Goal: Task Accomplishment & Management: Complete application form

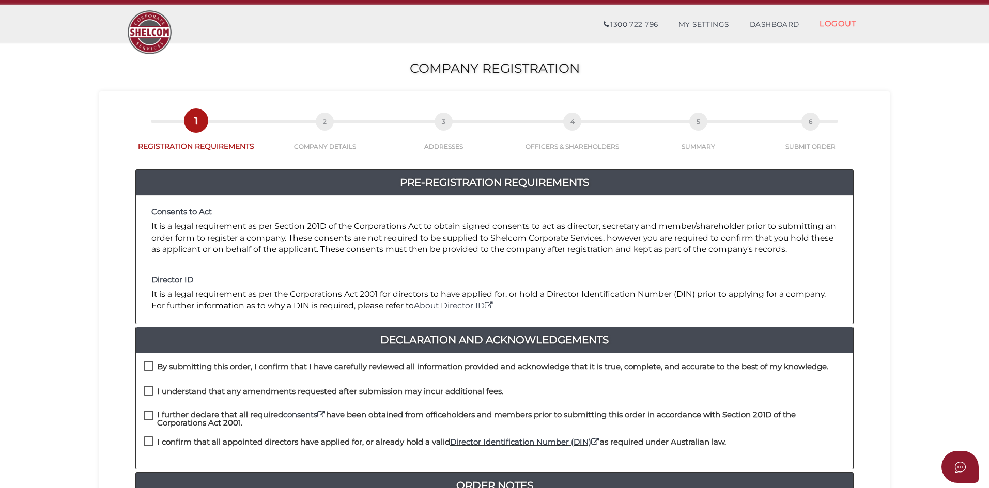
scroll to position [221, 0]
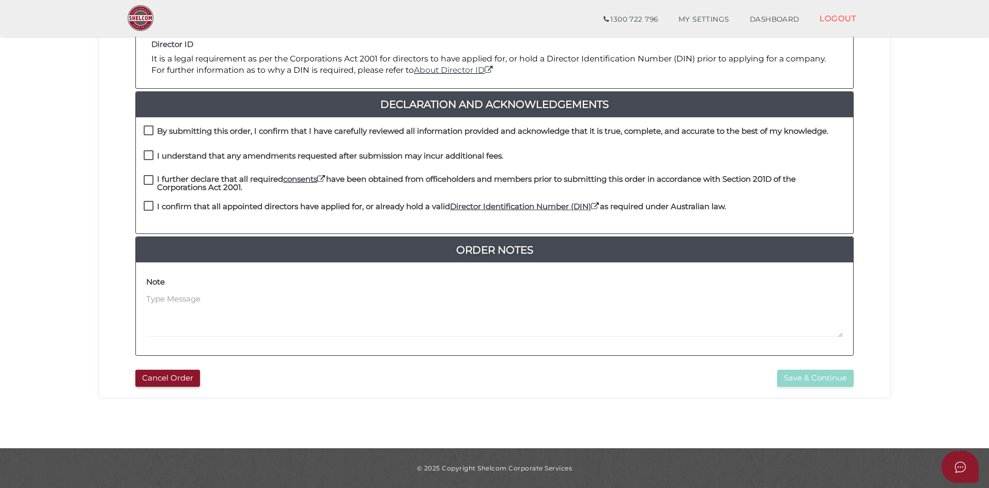
drag, startPoint x: 144, startPoint y: 130, endPoint x: 145, endPoint y: 137, distance: 7.3
click at [144, 130] on label "By submitting this order, I confirm that I have carefully reviewed all informat…" at bounding box center [486, 133] width 685 height 13
checkbox input "true"
drag, startPoint x: 148, startPoint y: 149, endPoint x: 152, endPoint y: 166, distance: 18.2
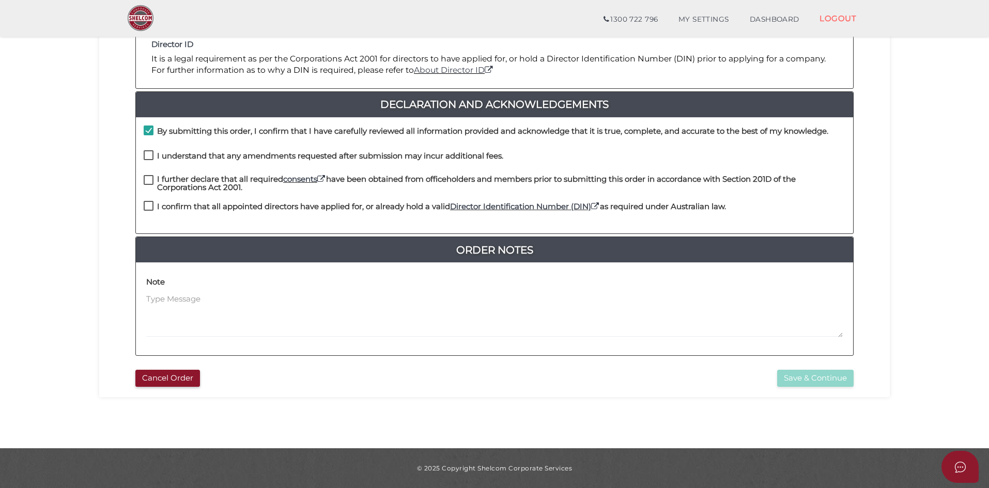
click at [149, 149] on div "By submitting this order, I confirm that I have carefully reviewed all informat…" at bounding box center [494, 138] width 717 height 25
click at [148, 158] on label "I understand that any amendments requested after submission may incur additiona…" at bounding box center [324, 158] width 360 height 13
checkbox input "true"
click at [150, 181] on label "I further declare that all required consents have been obtained from officehold…" at bounding box center [495, 181] width 702 height 13
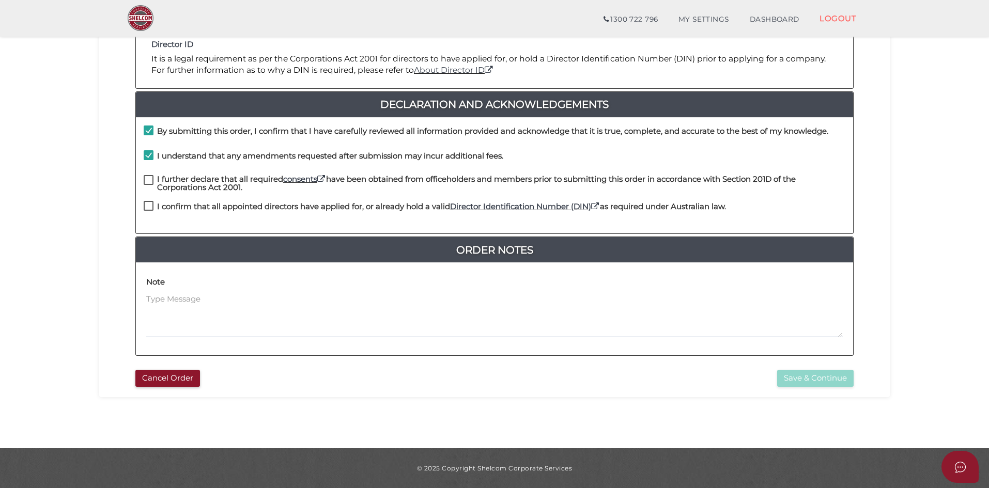
checkbox input "true"
click at [147, 210] on label "I confirm that all appointed directors have applied for, or already hold a vali…" at bounding box center [435, 209] width 582 height 13
checkbox input "true"
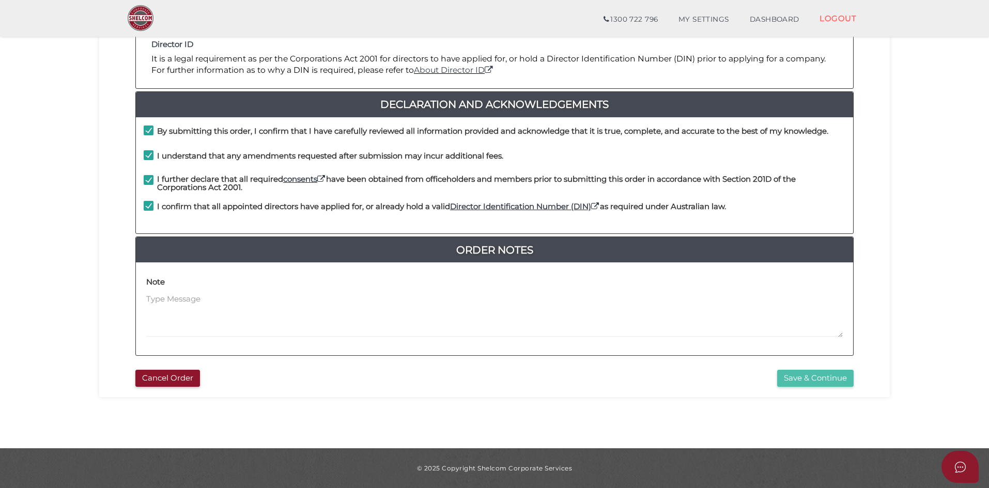
click at [802, 384] on button "Save & Continue" at bounding box center [815, 378] width 76 height 17
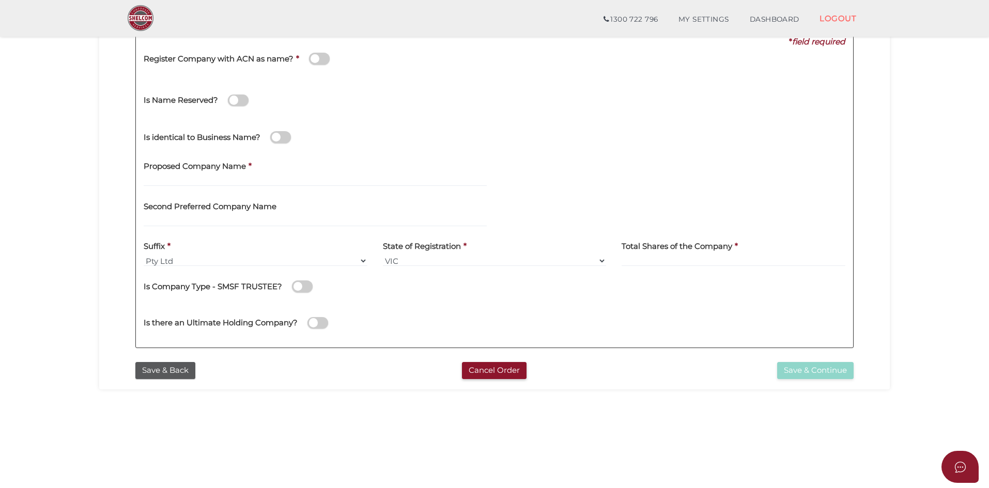
scroll to position [155, 0]
click at [209, 178] on input "text" at bounding box center [315, 180] width 343 height 11
type input "CKS MOTORS"
click at [508, 152] on div "Is identical to Business Name?" at bounding box center [494, 135] width 717 height 37
click at [466, 312] on div "Is there an Ultimate Holding Company?" at bounding box center [323, 317] width 359 height 29
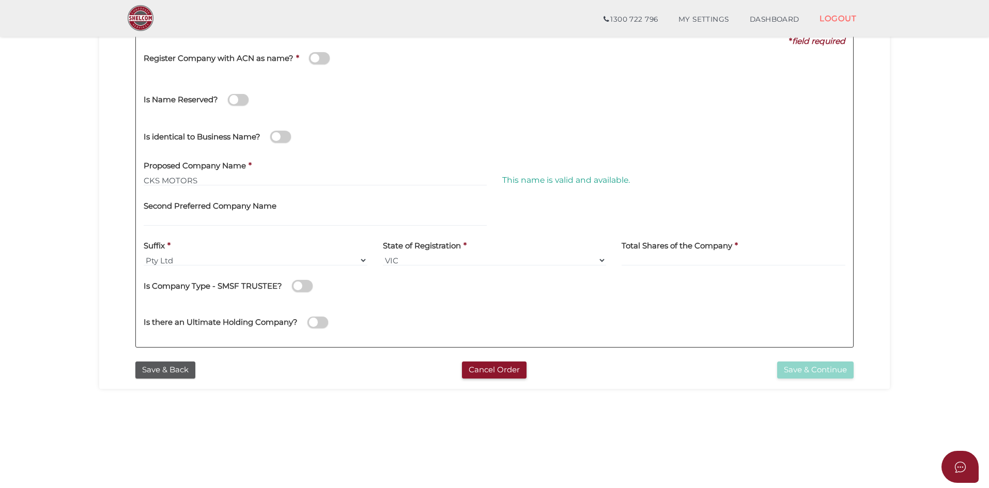
click at [473, 310] on div "Is there an Ultimate Holding Company?" at bounding box center [323, 317] width 359 height 29
click at [685, 313] on div "Is there an Ultimate Holding Company?" at bounding box center [494, 321] width 717 height 37
click at [670, 253] on label "Total Shares of the Company" at bounding box center [676, 244] width 111 height 21
click at [677, 262] on input at bounding box center [733, 260] width 224 height 11
type input "100"
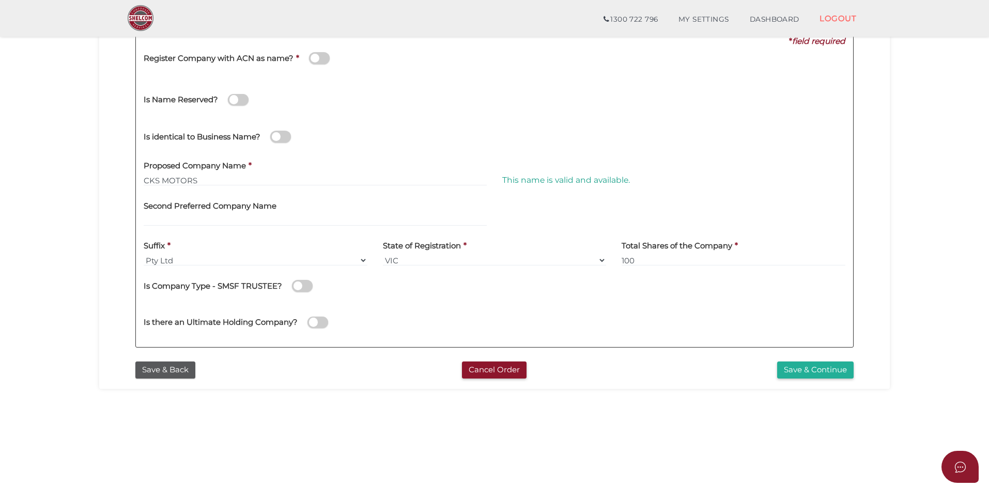
click at [680, 323] on div "Is there an Ultimate Holding Company?" at bounding box center [494, 321] width 717 height 37
click at [810, 372] on button "Save & Continue" at bounding box center [815, 370] width 76 height 17
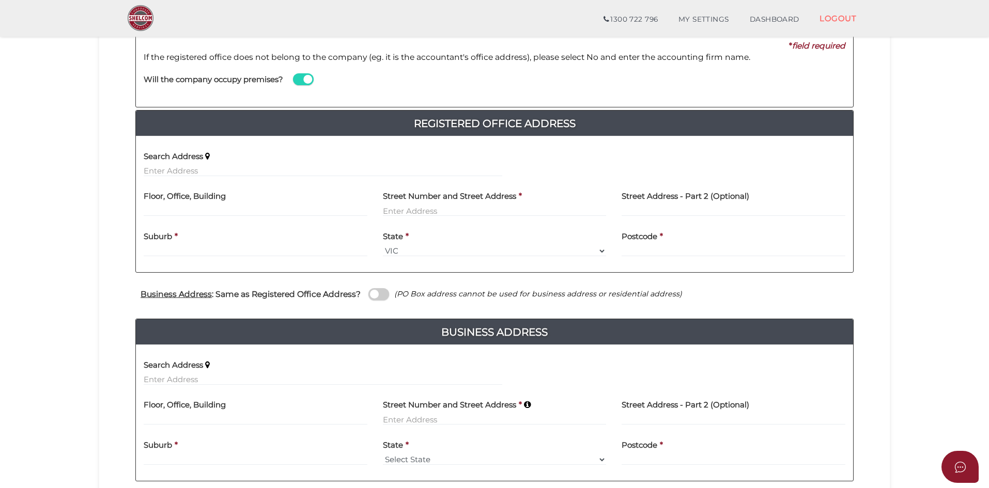
scroll to position [155, 0]
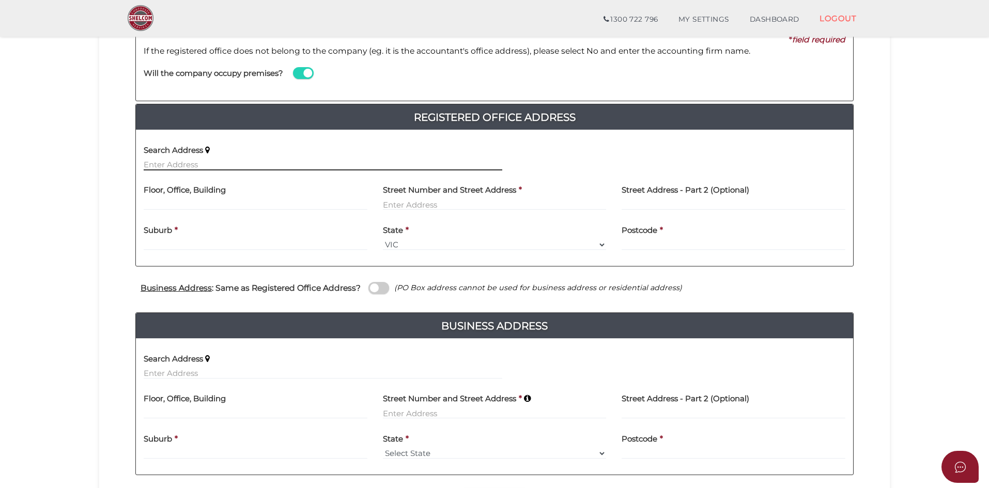
click at [222, 163] on input "text" at bounding box center [323, 164] width 359 height 11
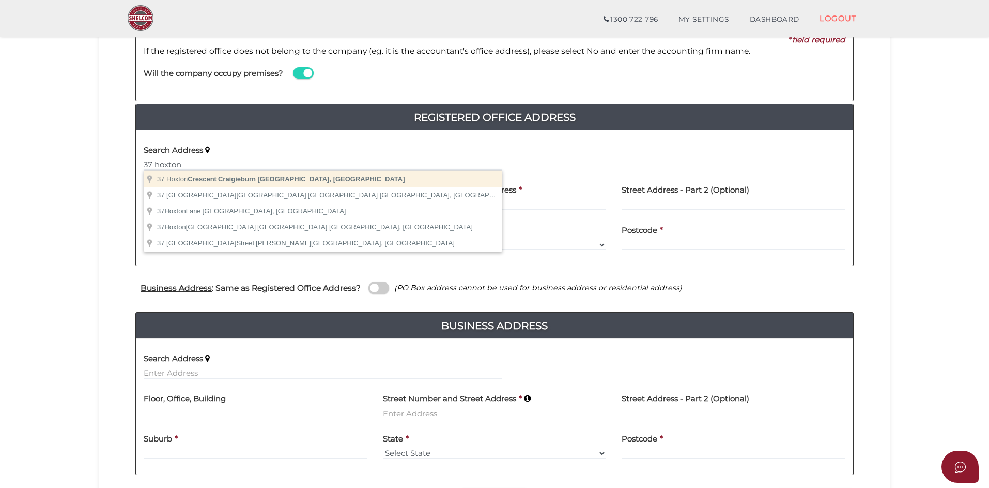
type input "37 Hoxton Crescent, Craigieburn VIC, Australia"
type input "37 Hoxton Crescent"
type input "Craigieburn"
select select "VIC"
type input "3064"
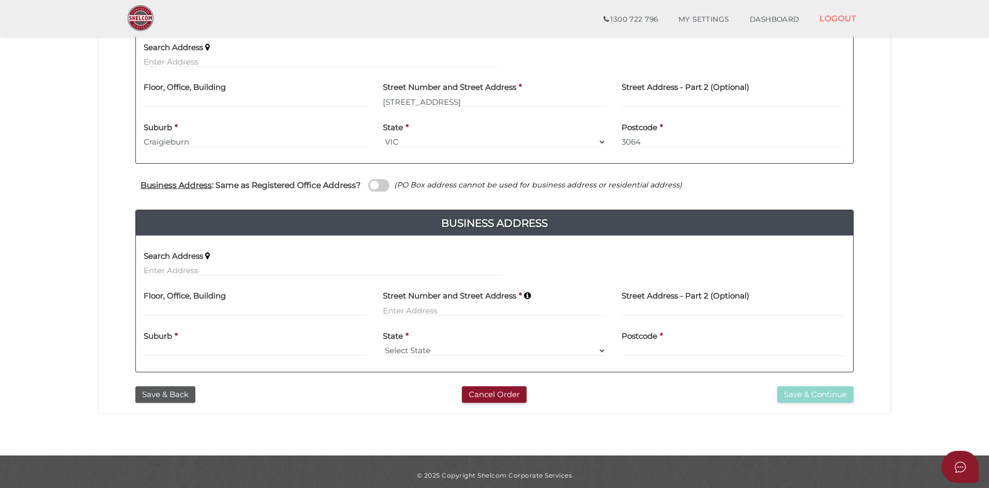
scroll to position [258, 0]
click at [374, 185] on span at bounding box center [378, 185] width 21 height 12
click at [0, 0] on input "checkbox" at bounding box center [0, 0] width 0 height 0
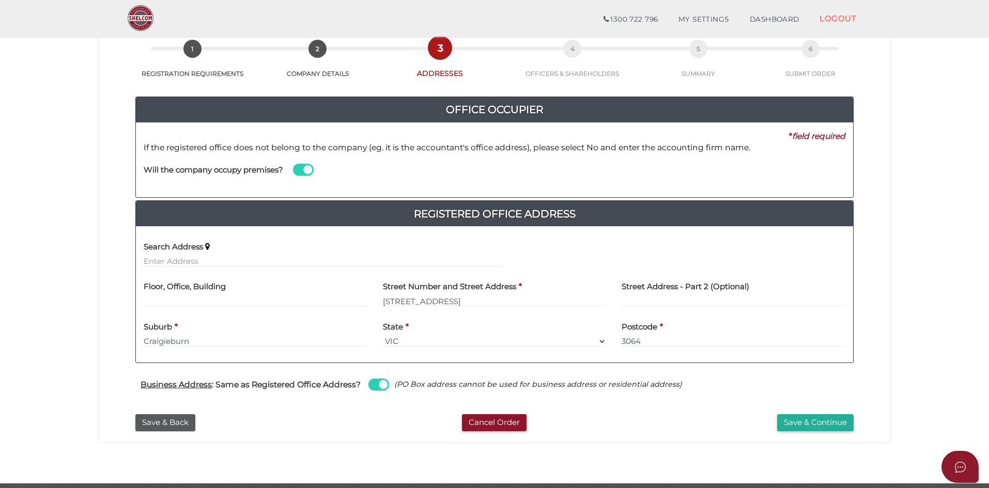
scroll to position [42, 0]
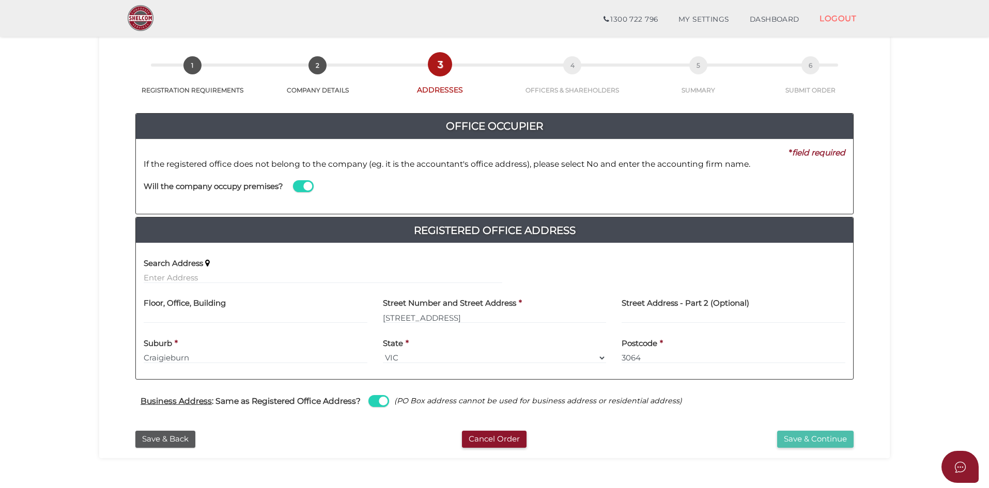
click at [815, 436] on button "Save & Continue" at bounding box center [815, 439] width 76 height 17
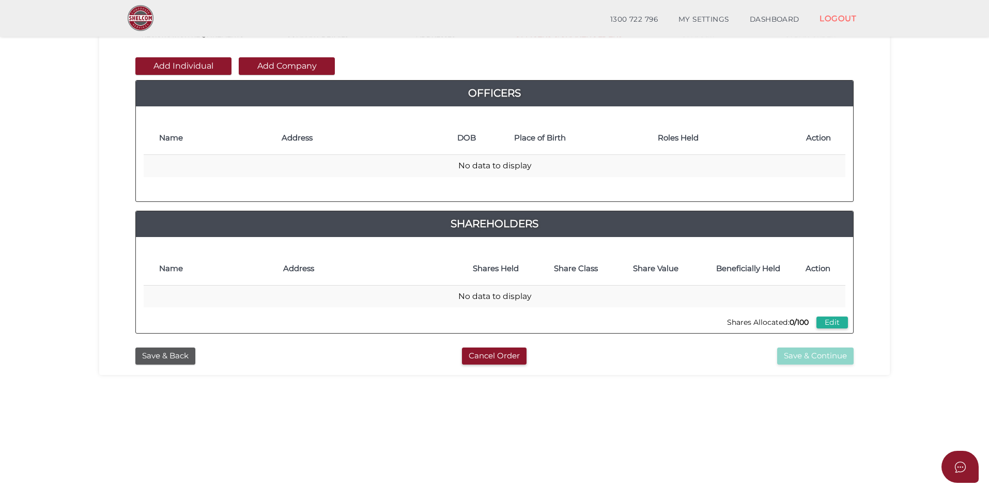
scroll to position [52, 0]
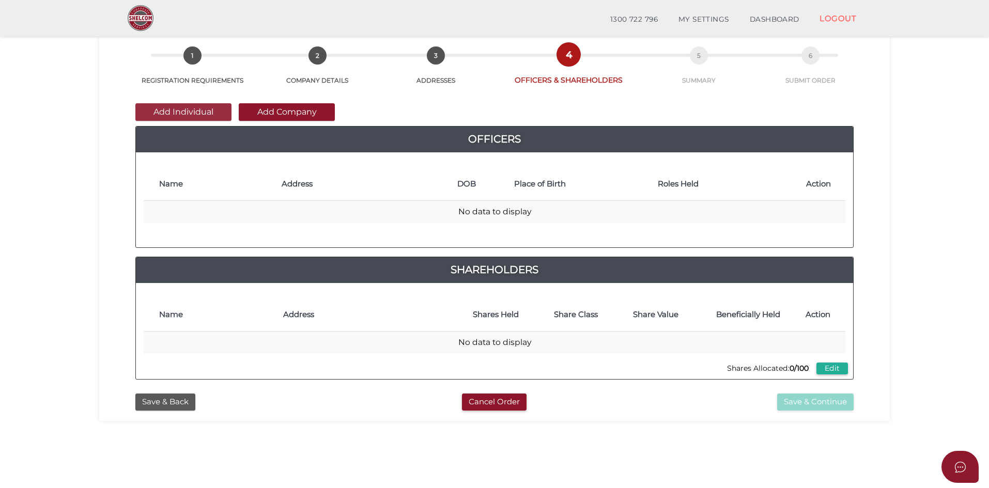
click at [203, 110] on button "Add Individual" at bounding box center [183, 112] width 96 height 18
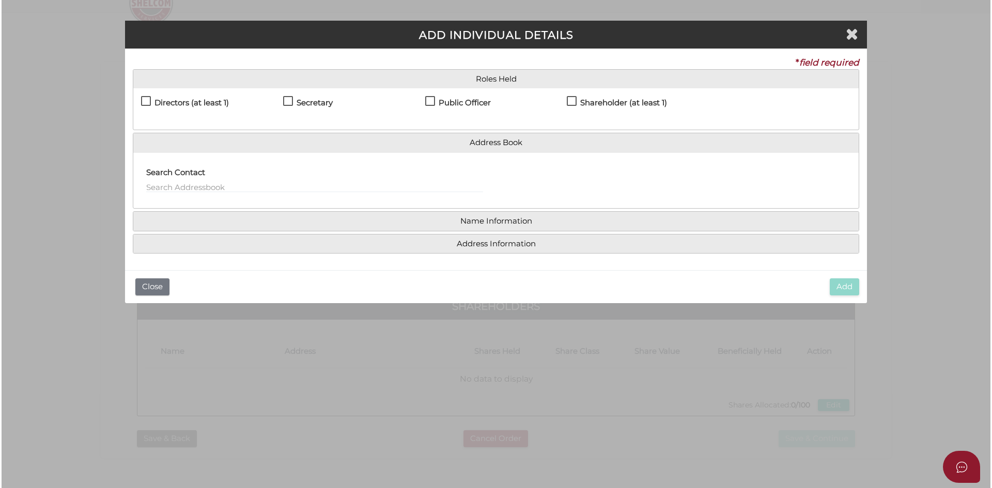
scroll to position [0, 0]
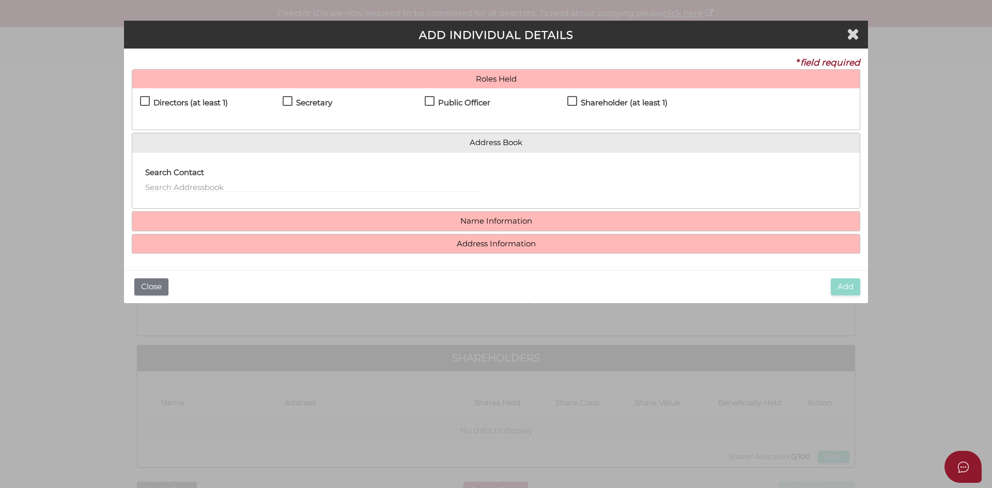
click at [146, 103] on label "Directors (at least 1)" at bounding box center [184, 105] width 88 height 13
checkbox input "true"
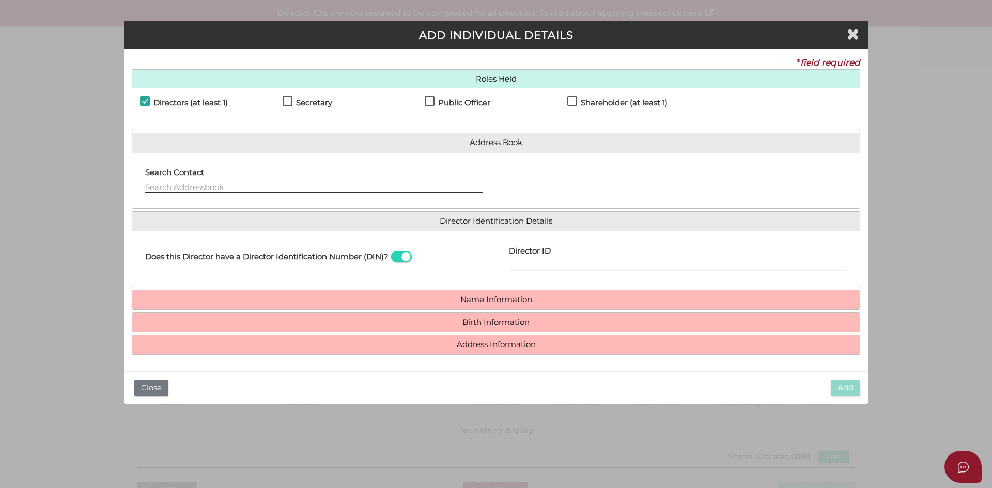
click at [206, 185] on input "text" at bounding box center [314, 186] width 338 height 11
click at [293, 106] on label "Secretary" at bounding box center [308, 105] width 50 height 13
checkbox input "true"
click at [443, 99] on h4 "Public Officer" at bounding box center [464, 103] width 52 height 9
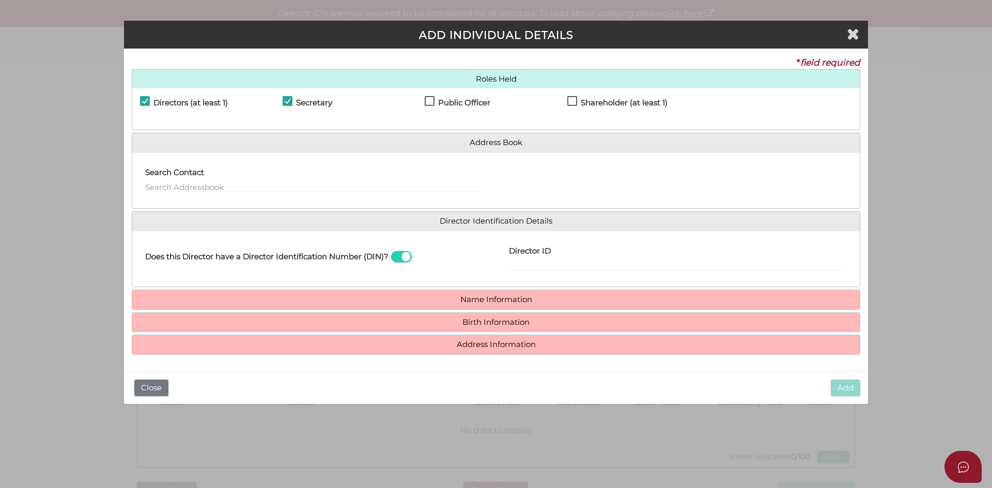
checkbox input "true"
click at [579, 101] on label "Shareholder (at least 1)" at bounding box center [617, 105] width 100 height 13
checkbox input "true"
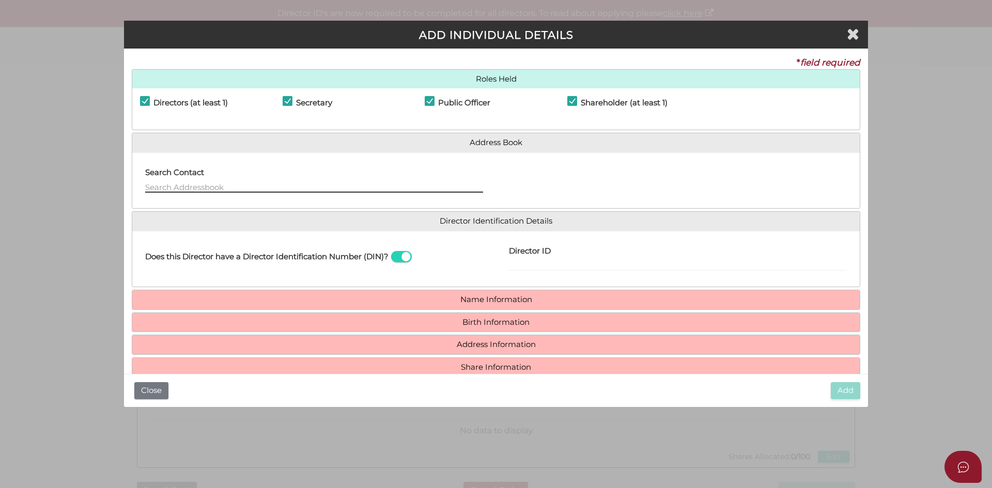
click at [240, 184] on input "text" at bounding box center [314, 186] width 338 height 11
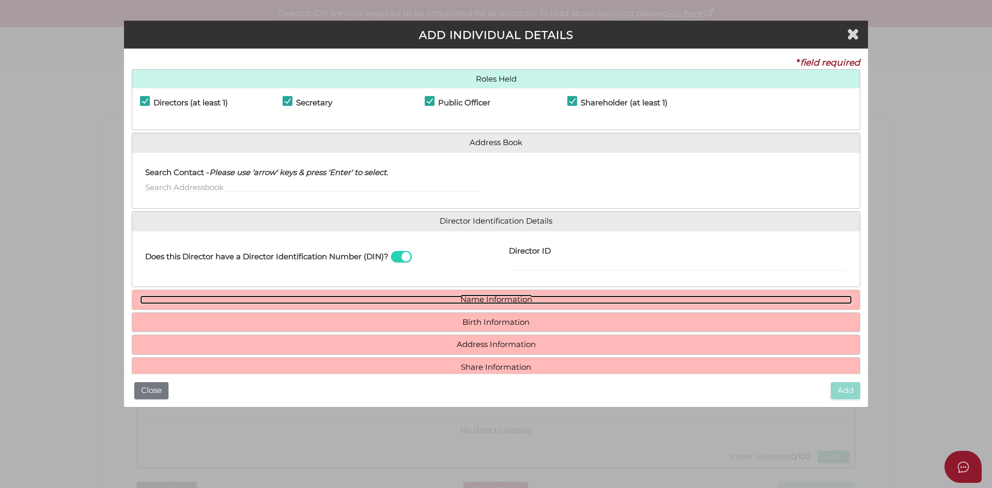
click at [506, 297] on link "Name Information" at bounding box center [496, 300] width 712 height 9
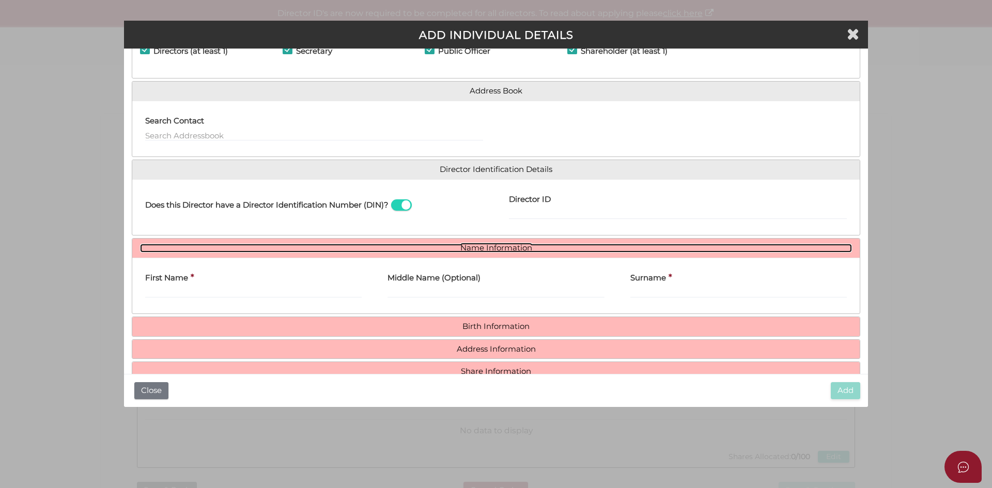
scroll to position [76, 0]
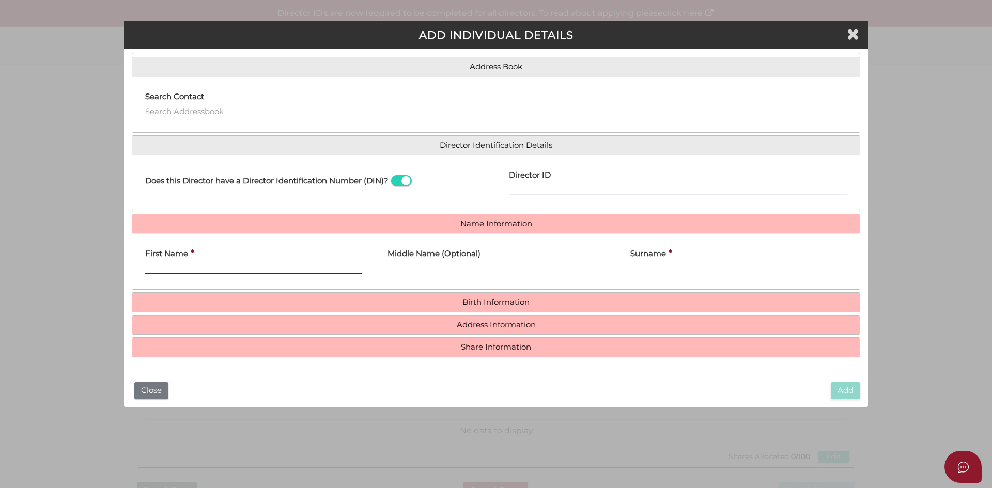
click at [214, 270] on input "First Name" at bounding box center [253, 267] width 216 height 11
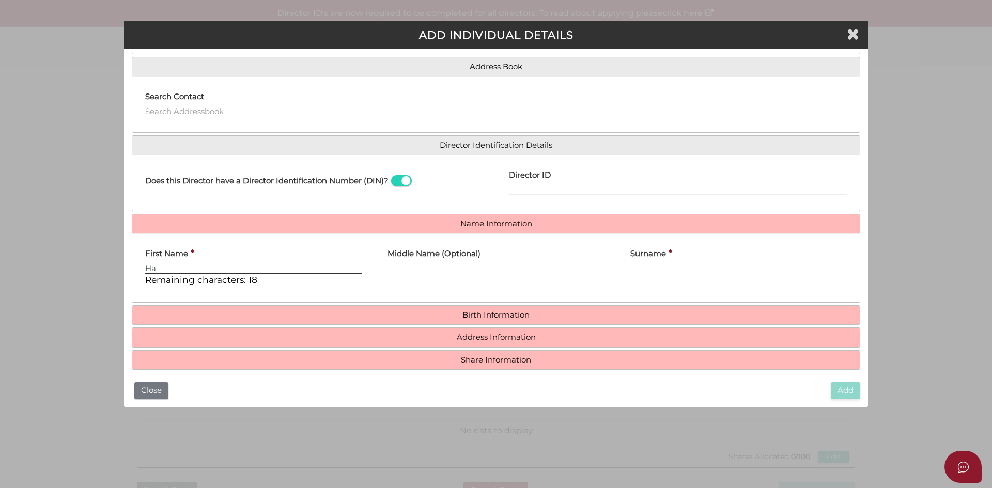
type input "H"
type input "A"
type input "HARMOLAK"
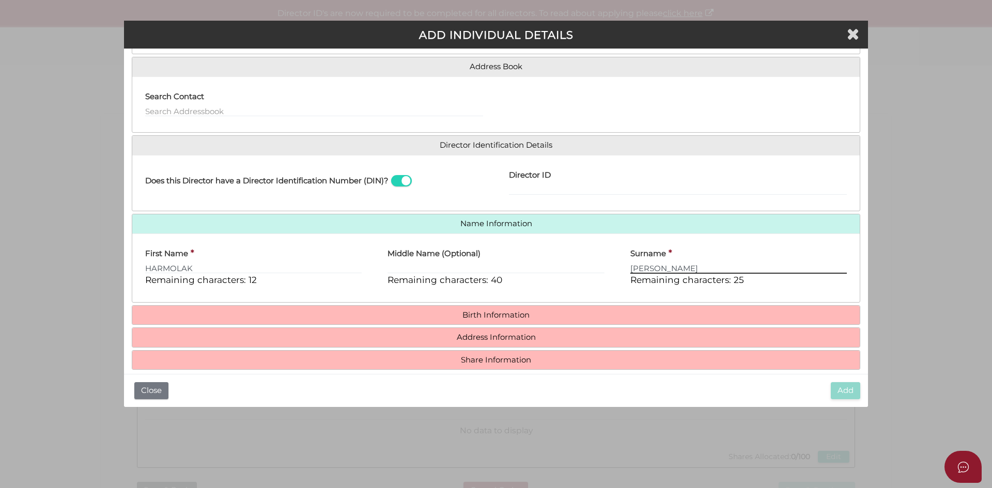
type input "SINGH"
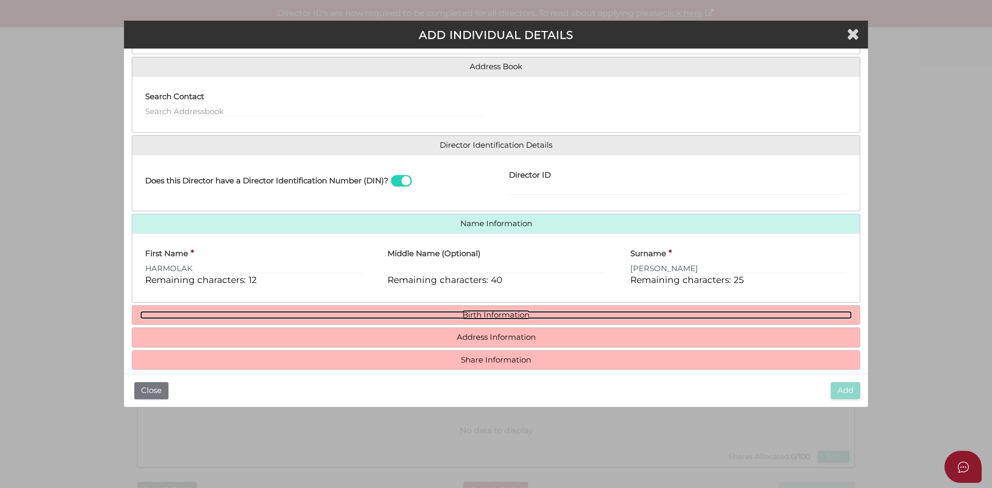
click at [541, 317] on link "Birth Information" at bounding box center [496, 315] width 712 height 9
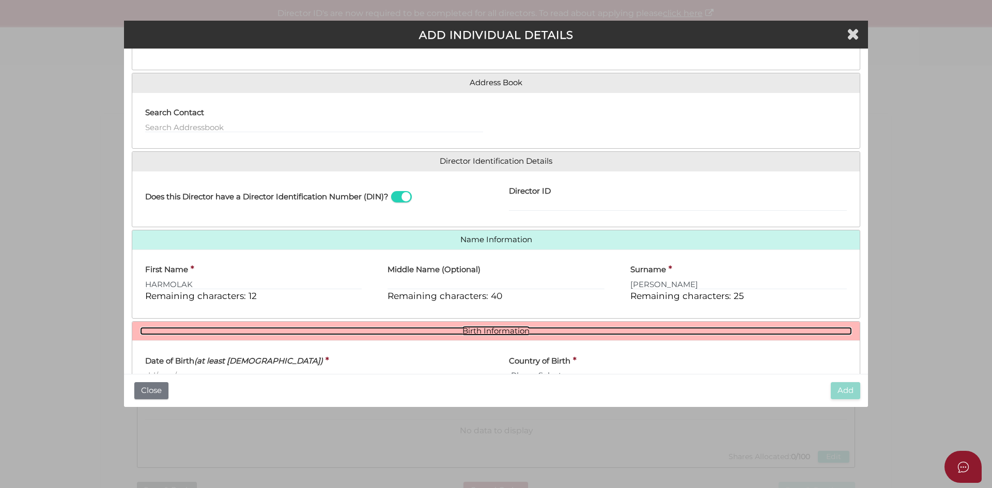
scroll to position [155, 0]
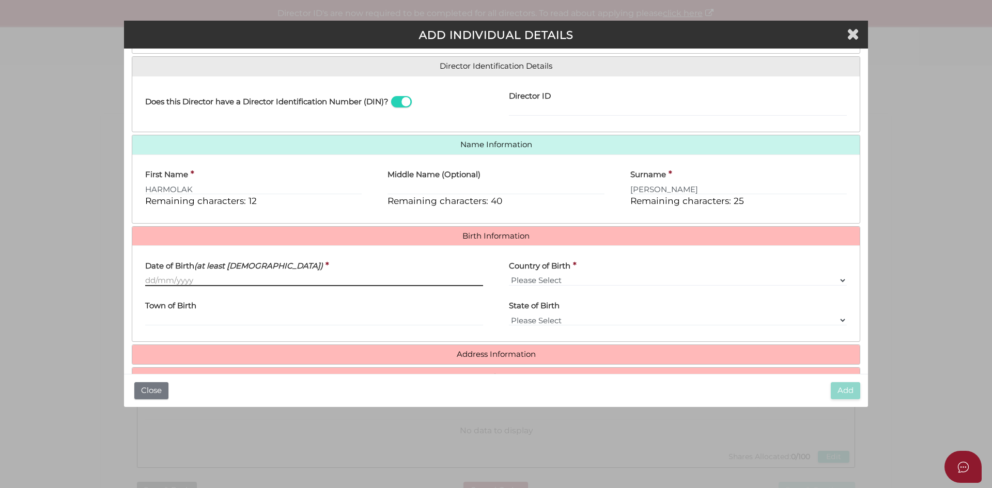
click at [296, 283] on input "Date of Birth (at least 18 years old)" at bounding box center [314, 280] width 338 height 11
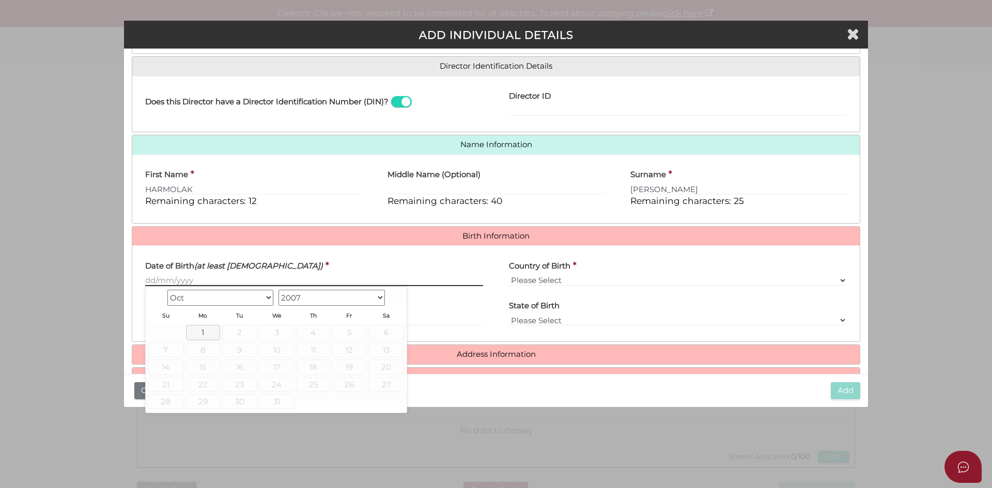
click at [257, 278] on input "Date of Birth (at least 18 years old)" at bounding box center [314, 280] width 338 height 11
click at [246, 278] on input "Date of Birth (at least 18 years old)" at bounding box center [314, 280] width 338 height 11
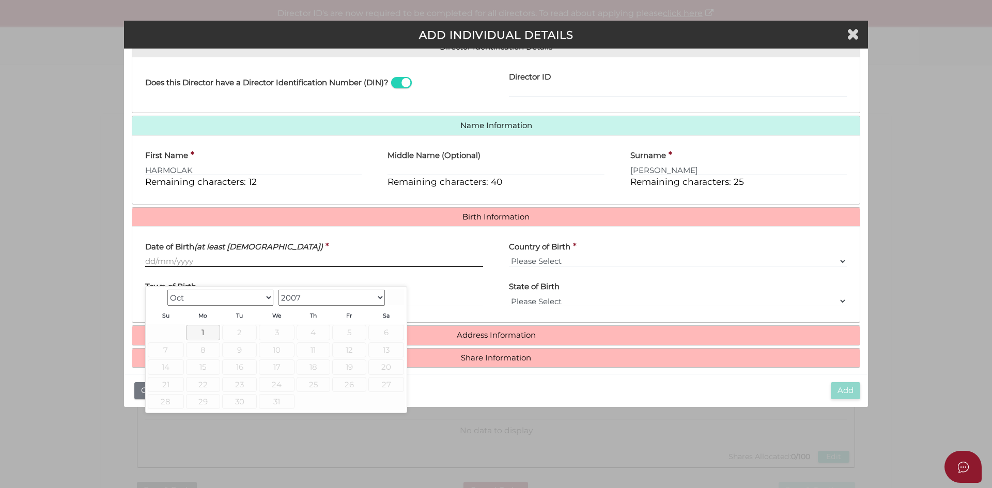
scroll to position [184, 0]
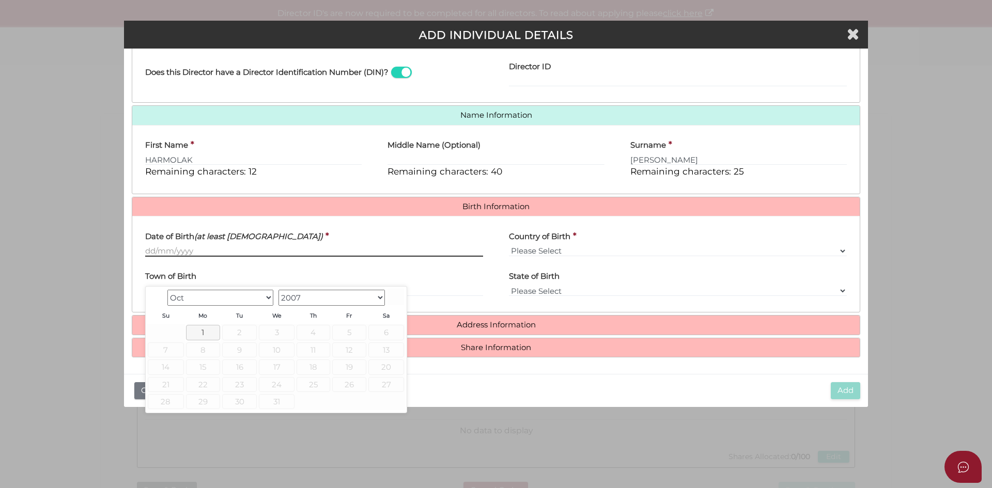
click at [203, 252] on input "Date of Birth (at least 18 years old)" at bounding box center [314, 250] width 338 height 11
click at [596, 246] on select "Please Select v Australia Afghanistan Albania Algeria American Samoa Andorra An…" at bounding box center [678, 250] width 338 height 11
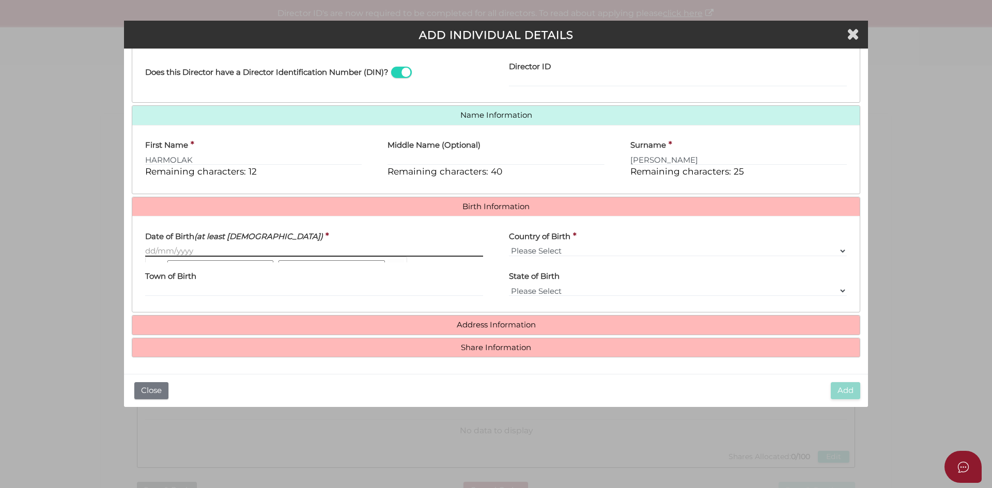
click at [283, 251] on input "Date of Birth (at least 18 years old)" at bounding box center [314, 250] width 338 height 11
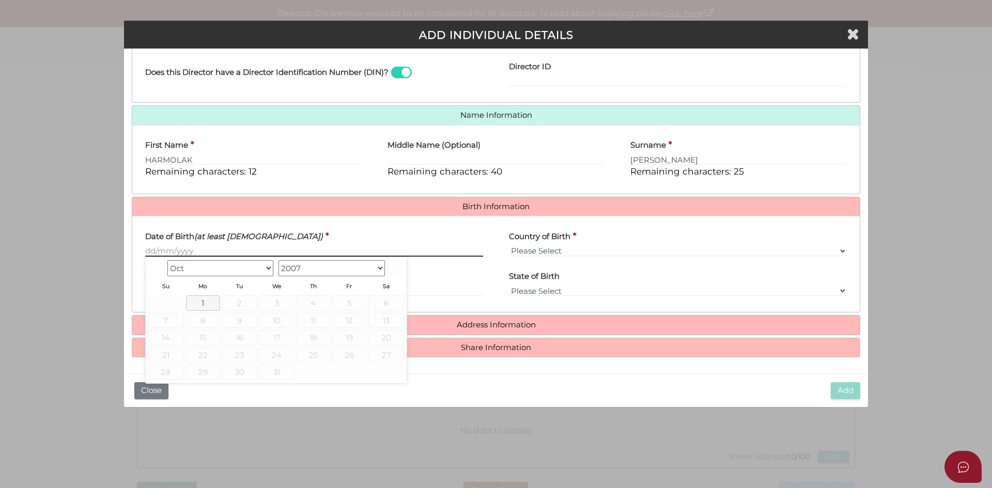
click at [329, 246] on input "Date of Birth (at least 18 years old)" at bounding box center [314, 250] width 338 height 11
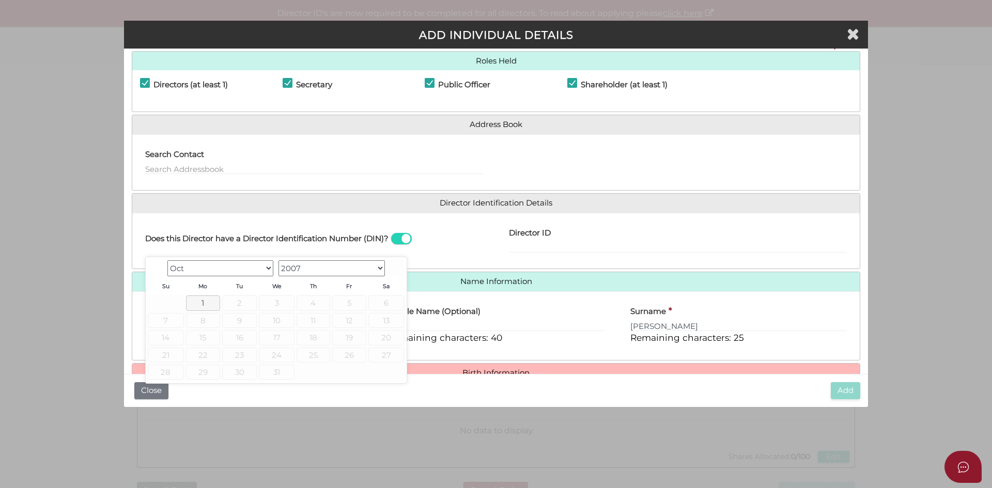
scroll to position [0, 0]
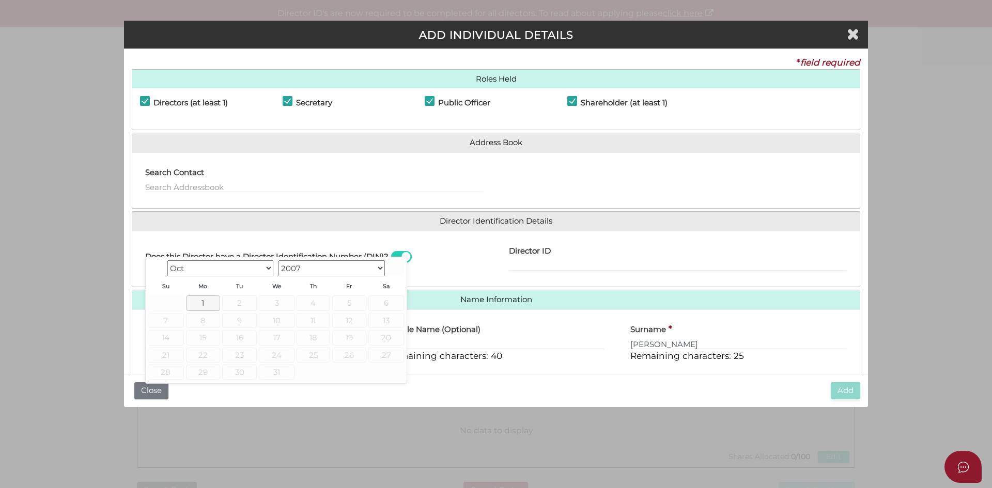
click at [153, 105] on label "Directors (at least 1)" at bounding box center [184, 105] width 88 height 13
checkbox input "false"
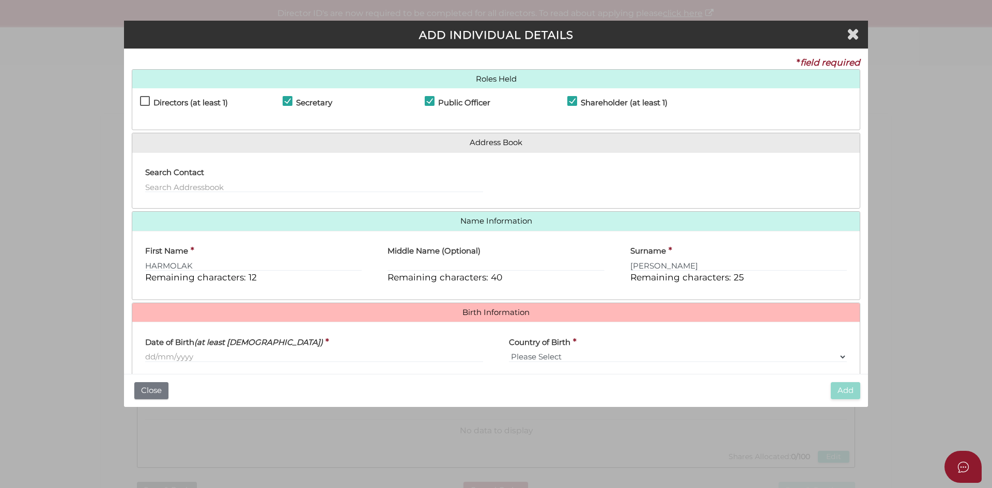
click at [301, 101] on h4 "Secretary" at bounding box center [314, 103] width 36 height 9
checkbox input "false"
click at [410, 96] on div "Secretary" at bounding box center [354, 105] width 143 height 18
click at [451, 99] on h4 "Public Officer" at bounding box center [464, 103] width 52 height 9
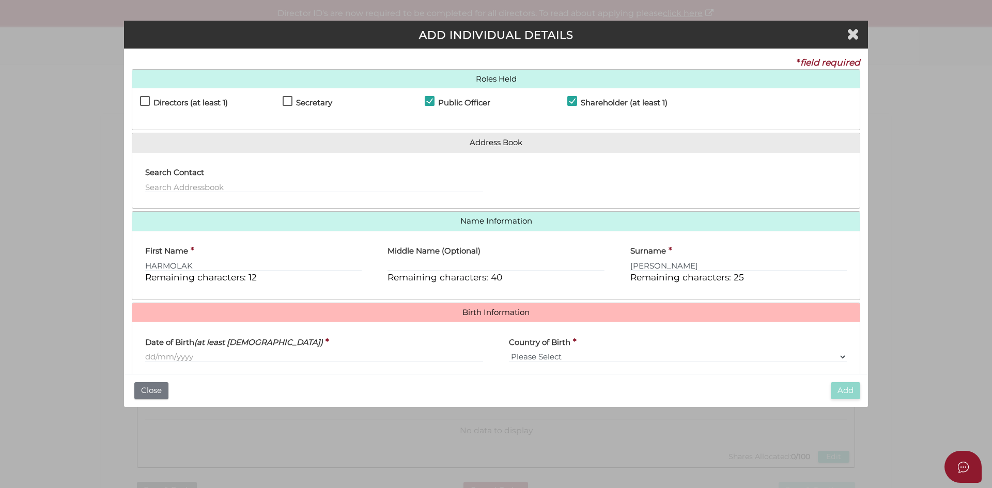
checkbox input "false"
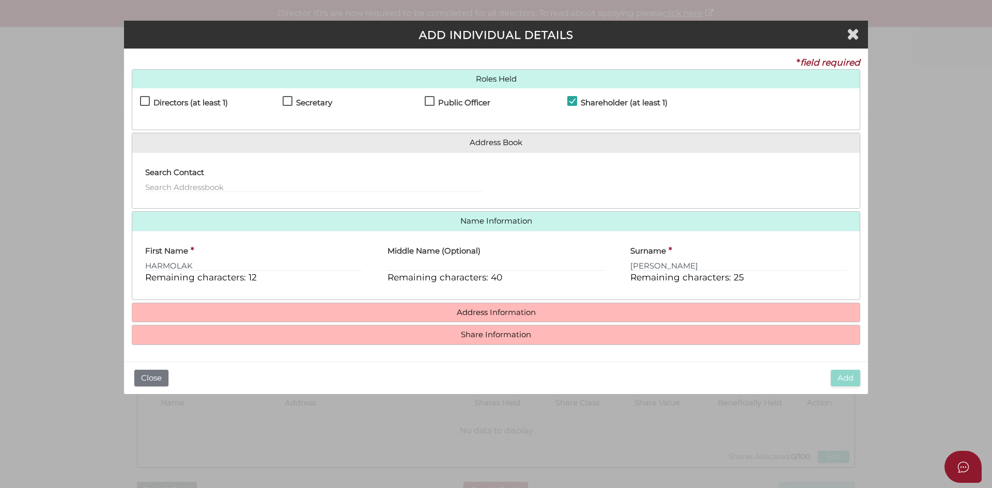
click at [573, 99] on label "Shareholder (at least 1)" at bounding box center [617, 105] width 100 height 13
checkbox input "false"
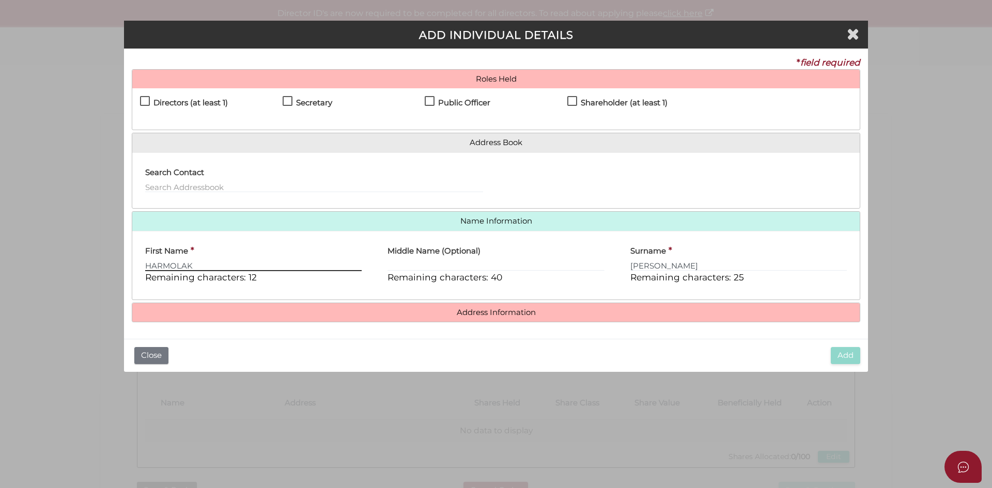
click at [254, 260] on input "HARMOLAK" at bounding box center [253, 265] width 216 height 11
type input "H"
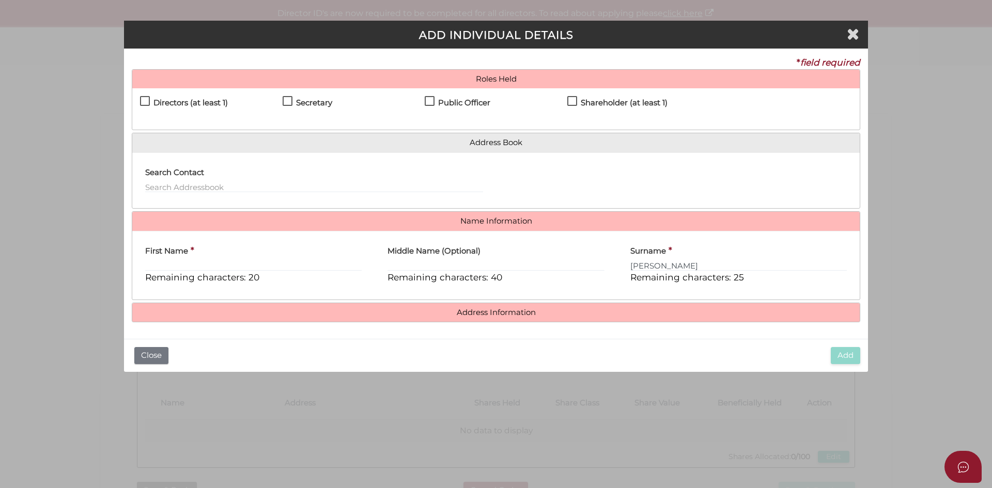
click at [144, 100] on label "Directors (at least 1)" at bounding box center [184, 105] width 88 height 13
checkbox input "true"
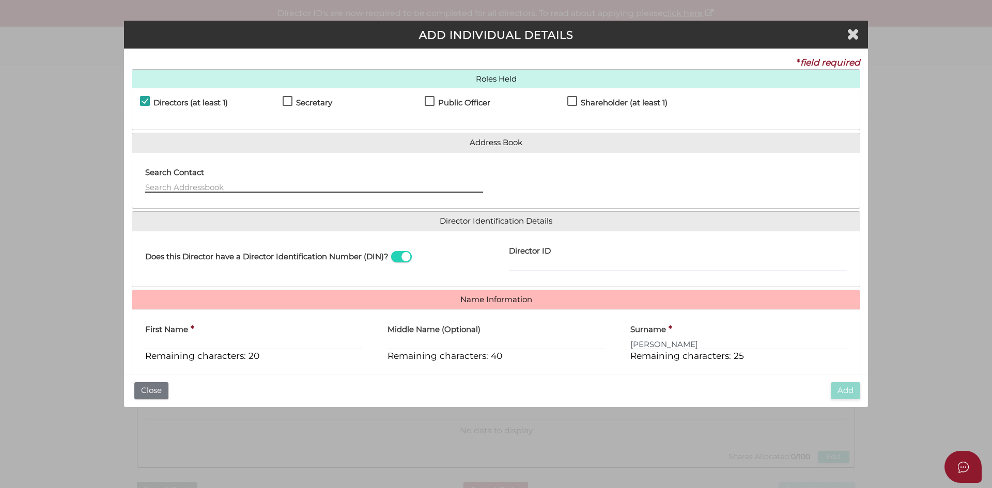
click at [207, 186] on input "text" at bounding box center [314, 186] width 338 height 11
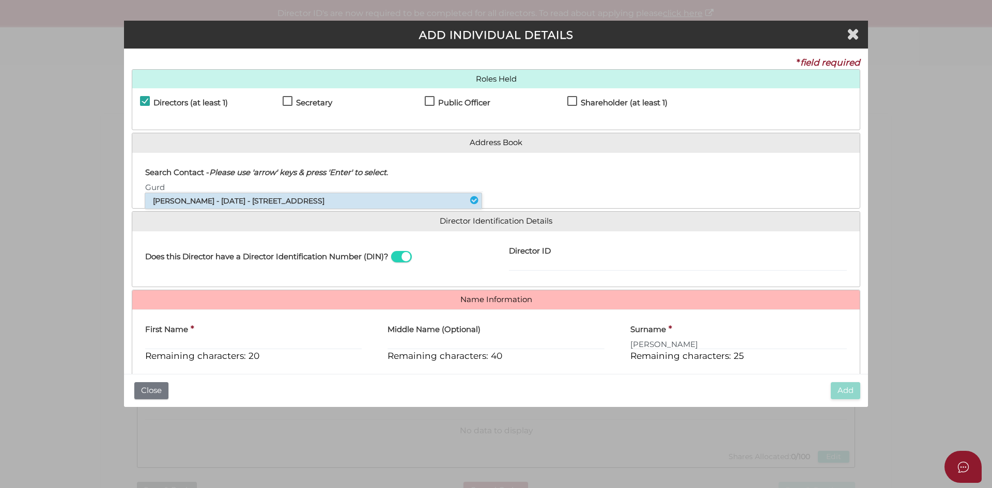
click at [240, 200] on li "Gurdev Singh - 03/09/1983 - 30 Saltbush Crescent, Craigieburn, VIC, 3064" at bounding box center [313, 200] width 336 height 15
type input "Gurdev"
type input "Singh"
type input "03/09/1983"
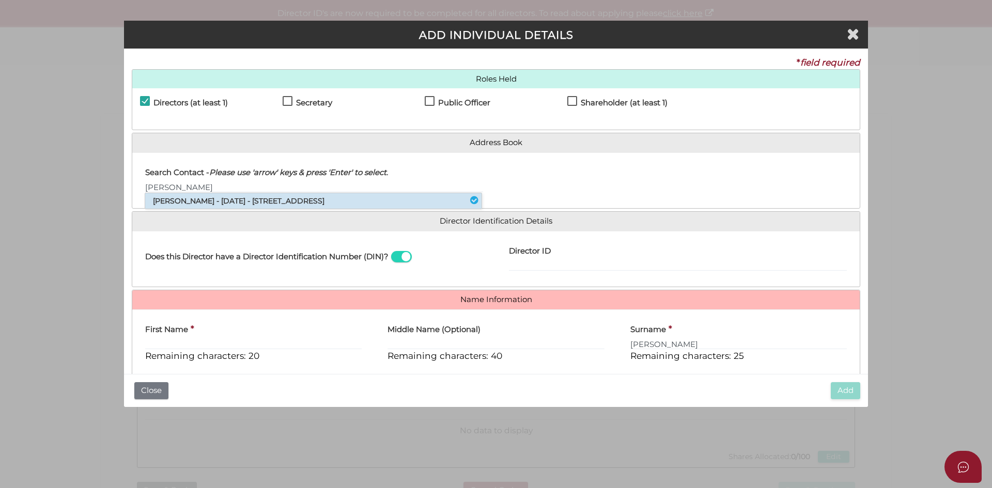
select select "India"
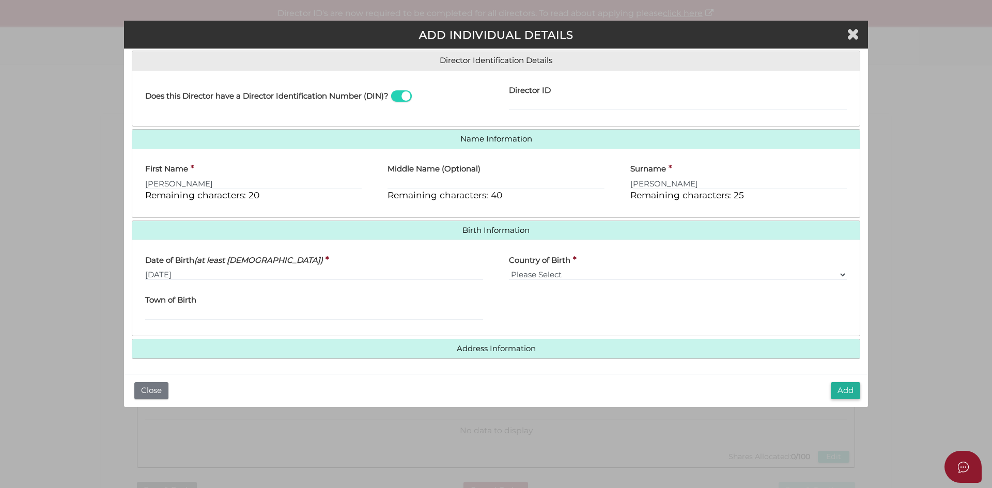
scroll to position [162, 0]
click at [484, 338] on h4 "Address Information" at bounding box center [495, 347] width 727 height 19
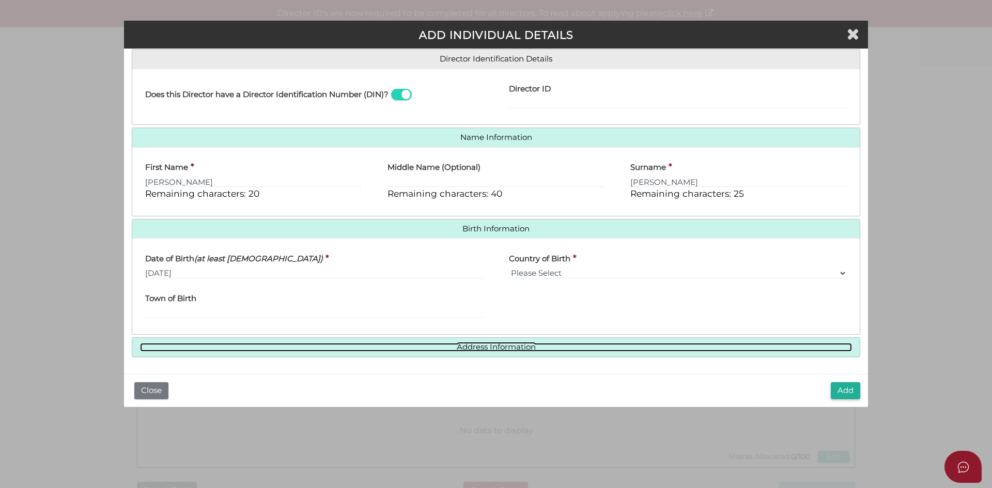
click at [486, 345] on link "Address Information" at bounding box center [496, 347] width 712 height 9
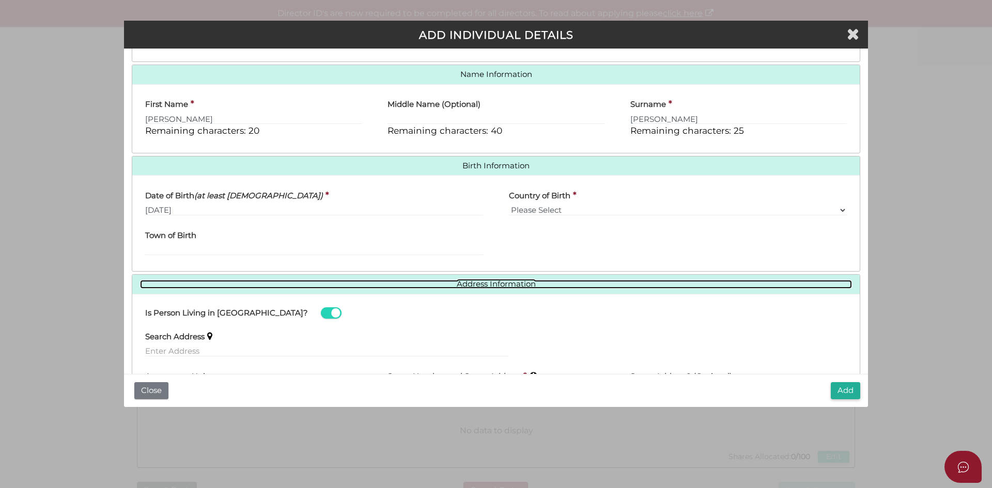
scroll to position [321, 0]
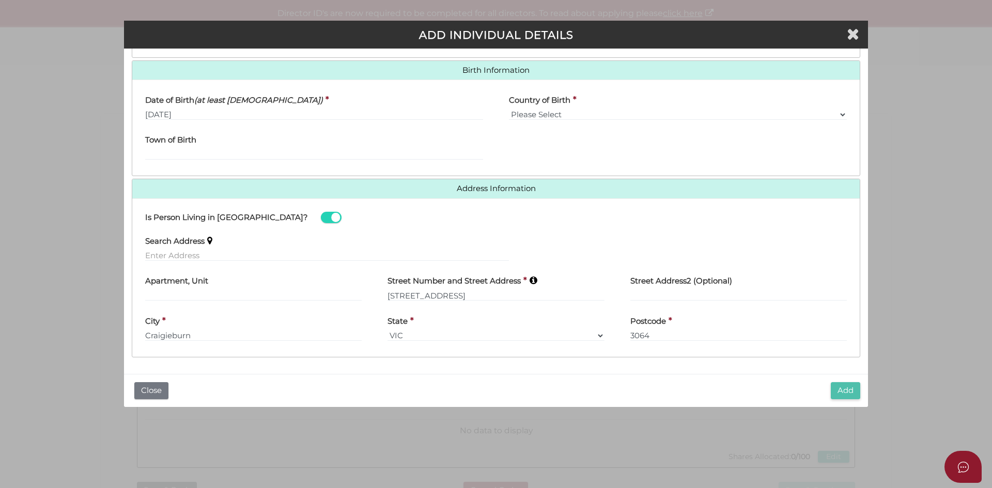
click at [845, 394] on button "Add" at bounding box center [845, 390] width 29 height 17
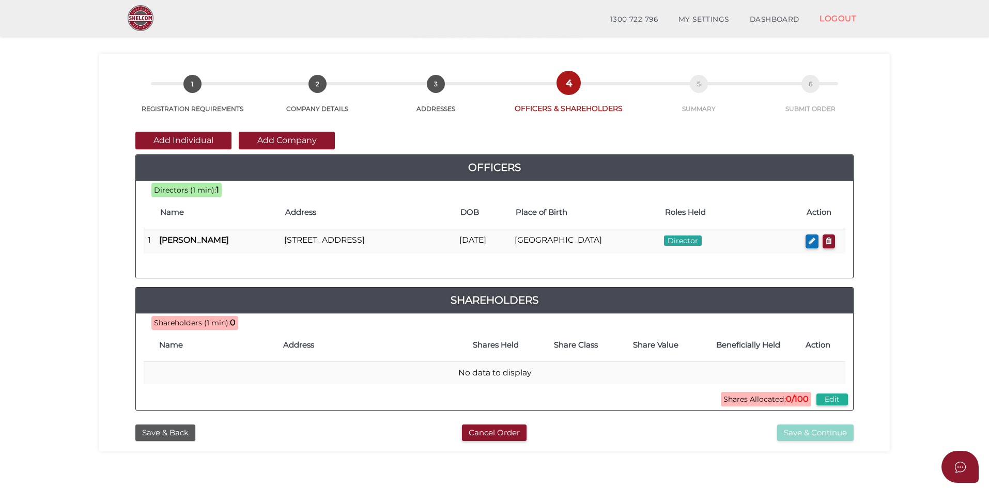
scroll to position [14, 0]
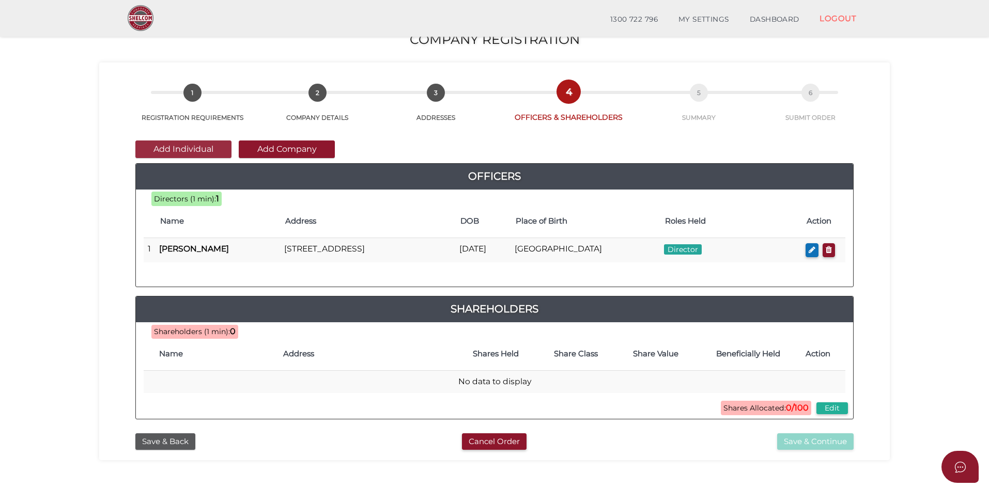
click at [192, 148] on button "Add Individual" at bounding box center [183, 150] width 96 height 18
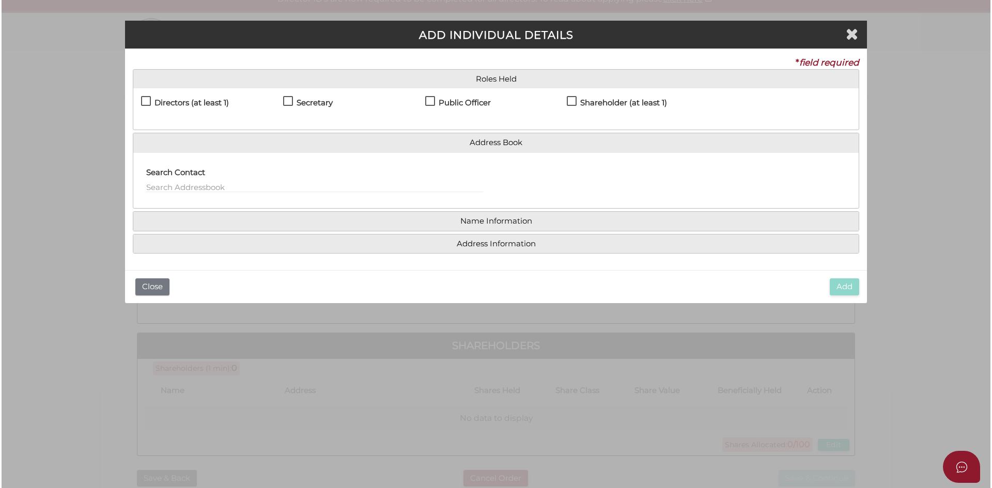
scroll to position [0, 0]
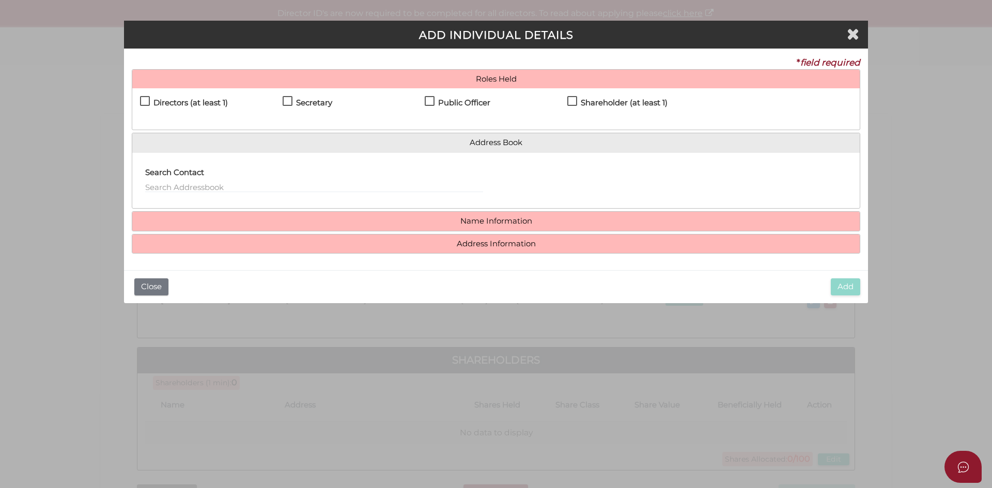
click at [149, 105] on label "Directors (at least 1)" at bounding box center [184, 105] width 88 height 13
checkbox input "true"
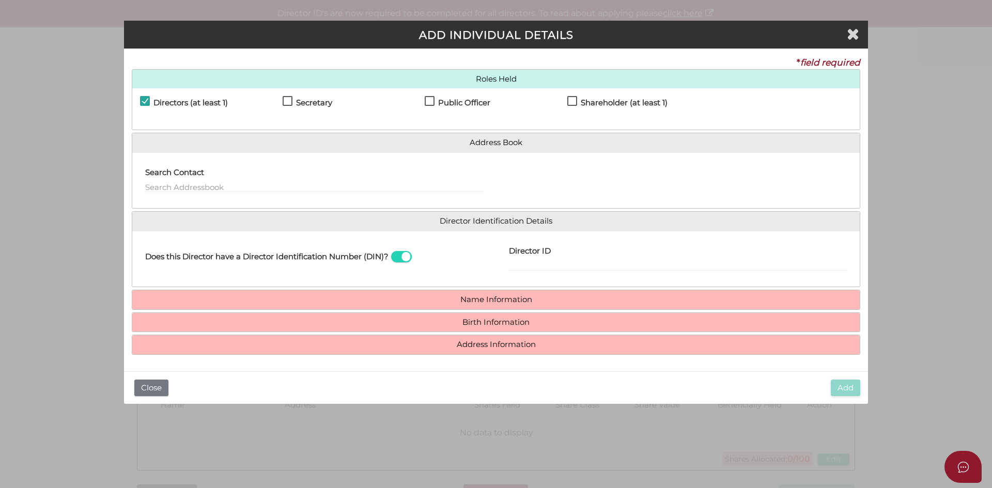
click at [284, 104] on label "Secretary" at bounding box center [308, 105] width 50 height 13
checkbox input "true"
click at [441, 100] on h4 "Public Officer" at bounding box center [464, 103] width 52 height 9
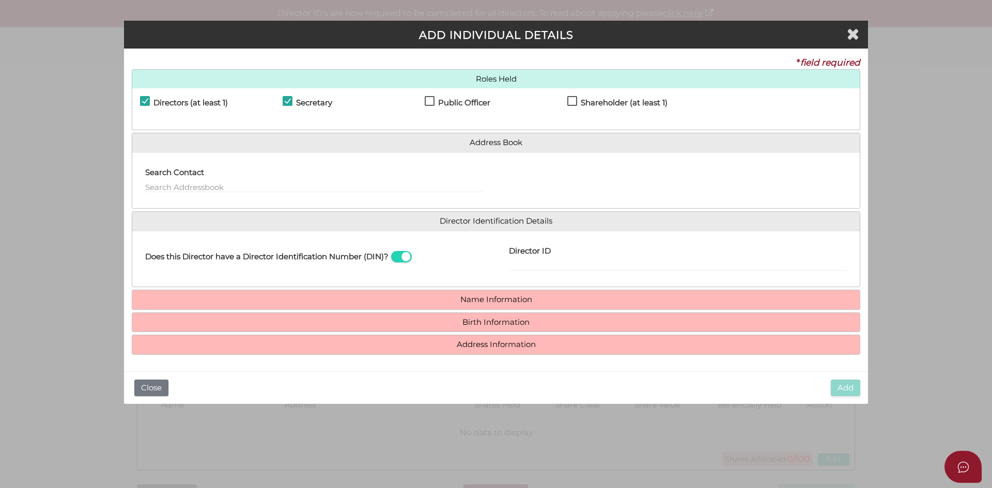
checkbox input "true"
click at [576, 102] on label "Shareholder (at least 1)" at bounding box center [617, 105] width 100 height 13
checkbox input "true"
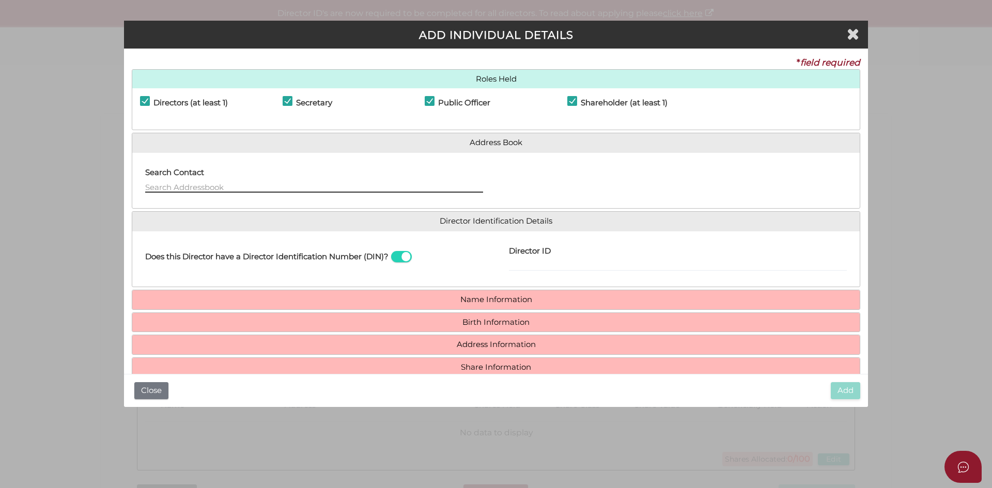
click at [197, 188] on input "text" at bounding box center [314, 186] width 338 height 11
click at [535, 199] on div at bounding box center [678, 181] width 364 height 40
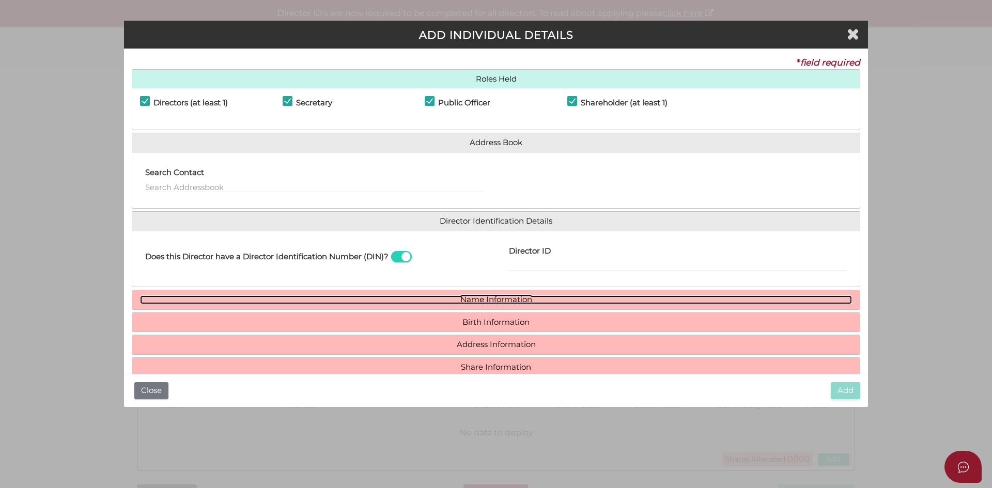
click at [476, 303] on link "Name Information" at bounding box center [496, 300] width 712 height 9
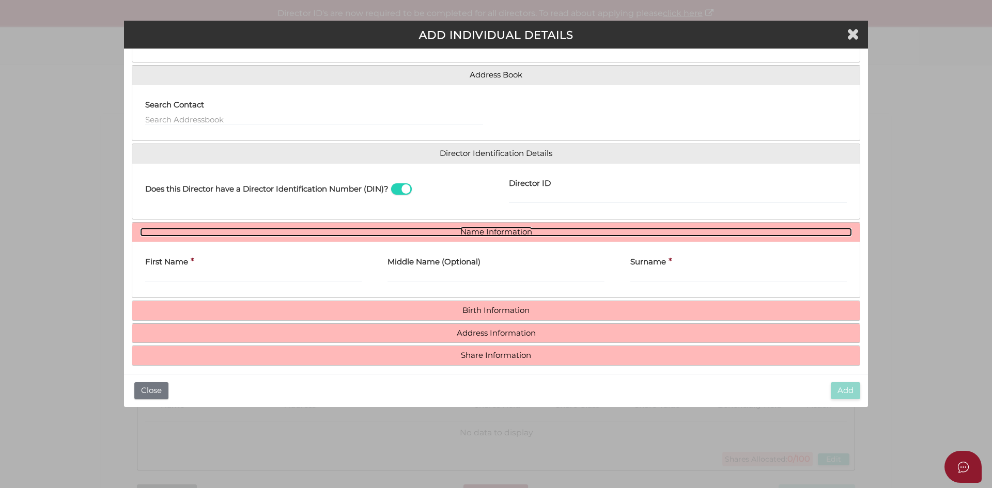
scroll to position [76, 0]
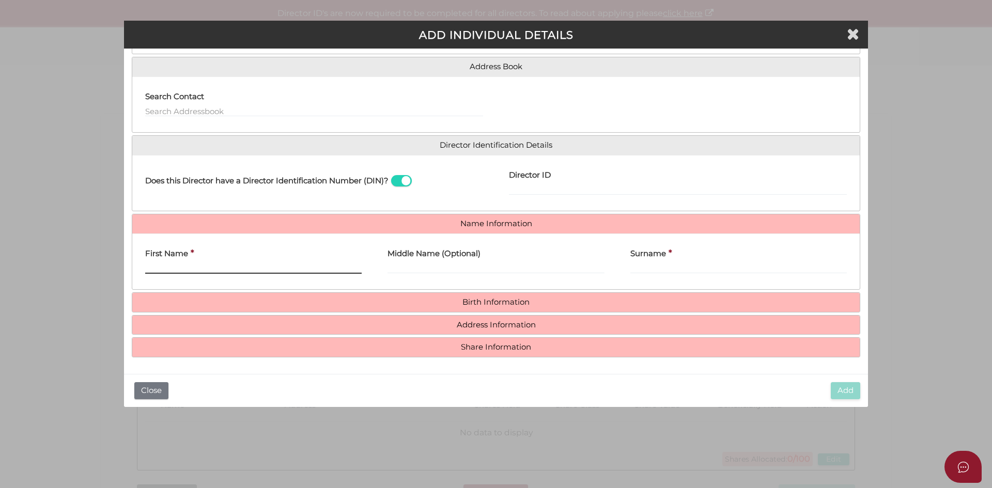
click at [273, 266] on input "First Name" at bounding box center [253, 267] width 216 height 11
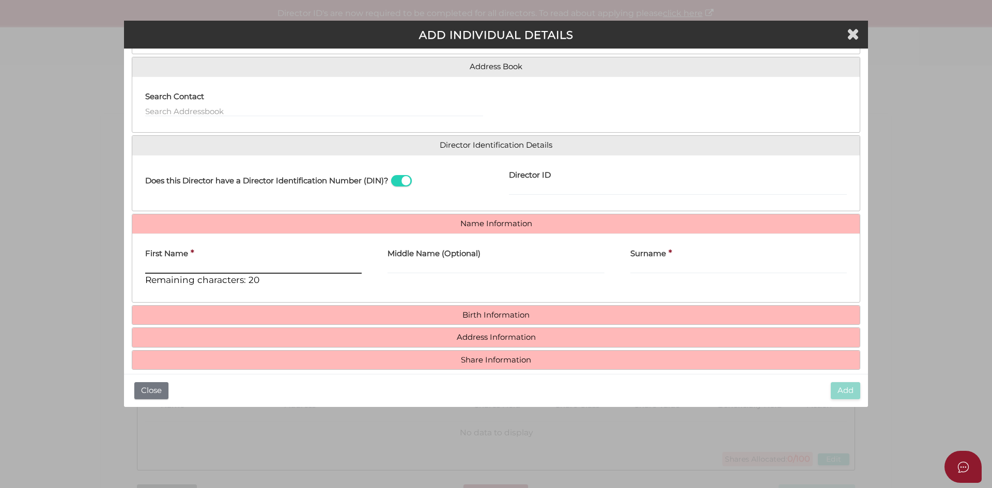
click at [226, 271] on input "First Name" at bounding box center [253, 267] width 216 height 11
type input "HARMOLAK"
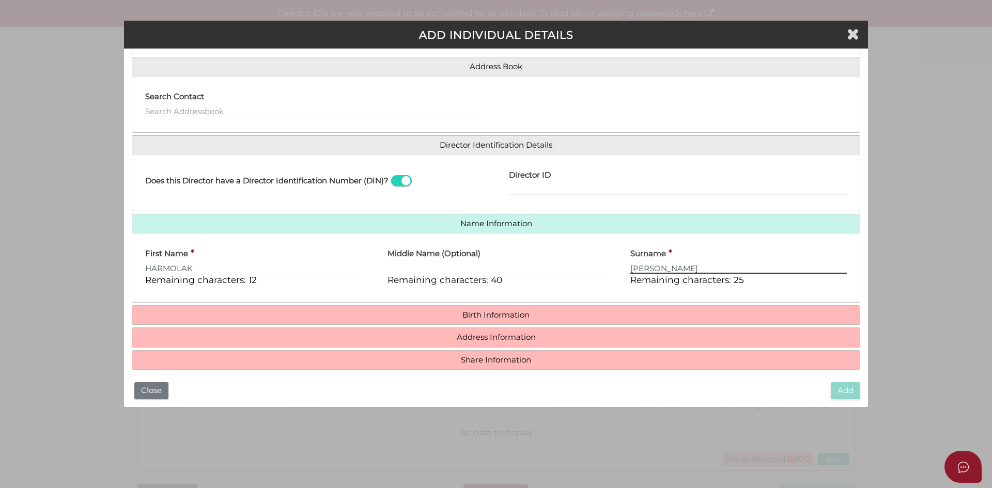
type input "SINGH"
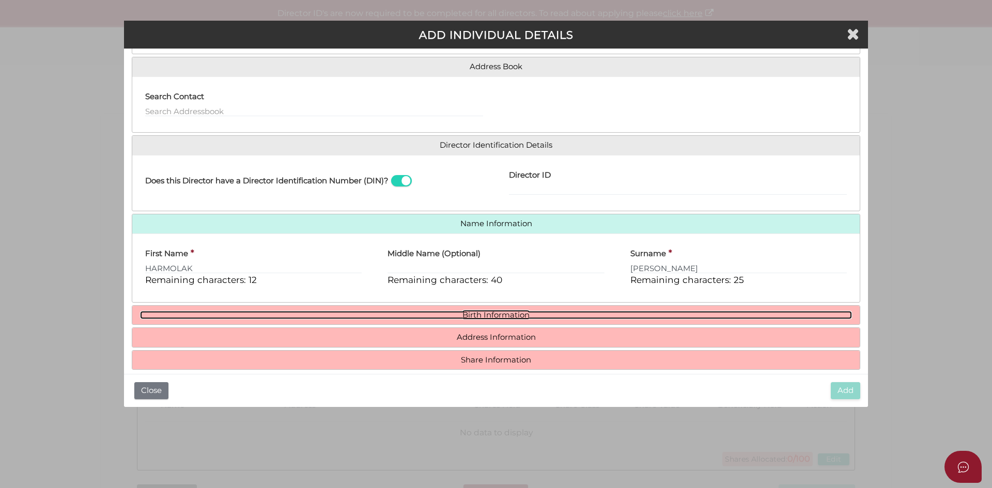
click at [511, 317] on link "Birth Information" at bounding box center [496, 315] width 712 height 9
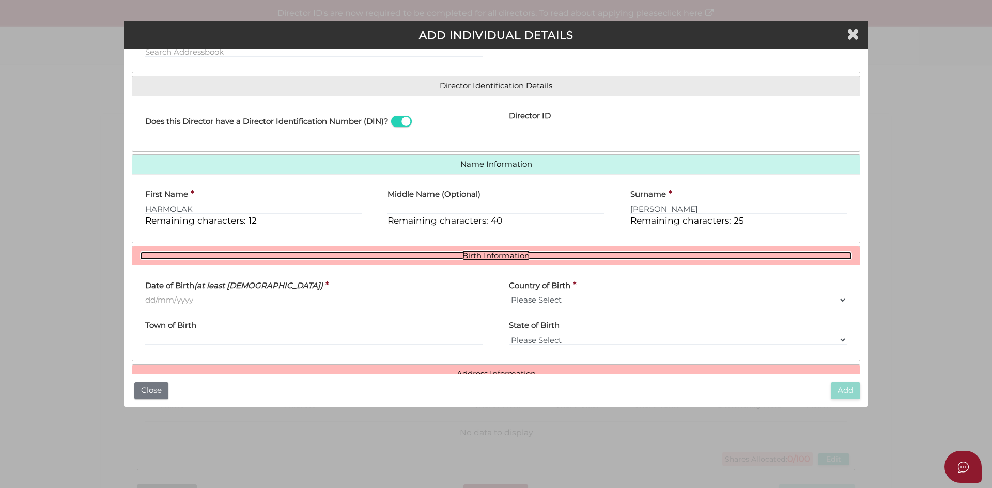
scroll to position [184, 0]
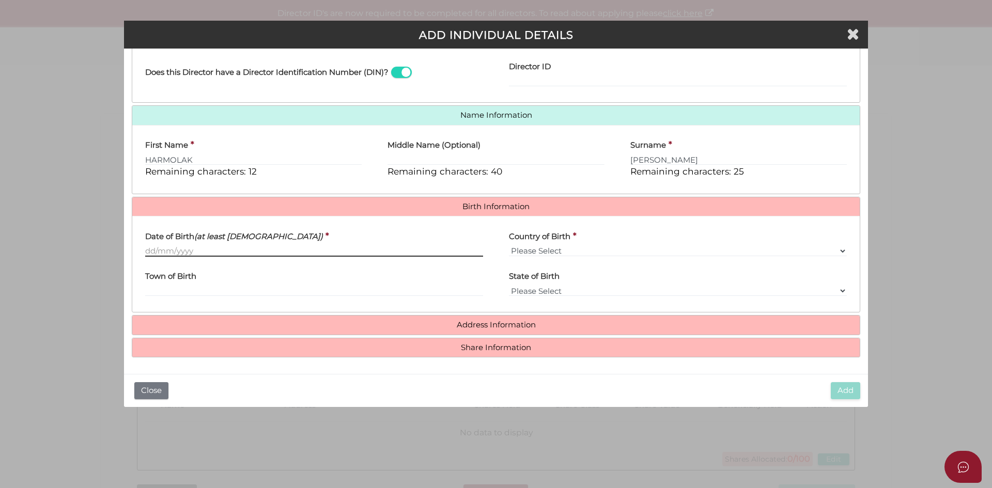
click at [265, 250] on input "Date of Birth (at least 18 years old)" at bounding box center [314, 250] width 338 height 11
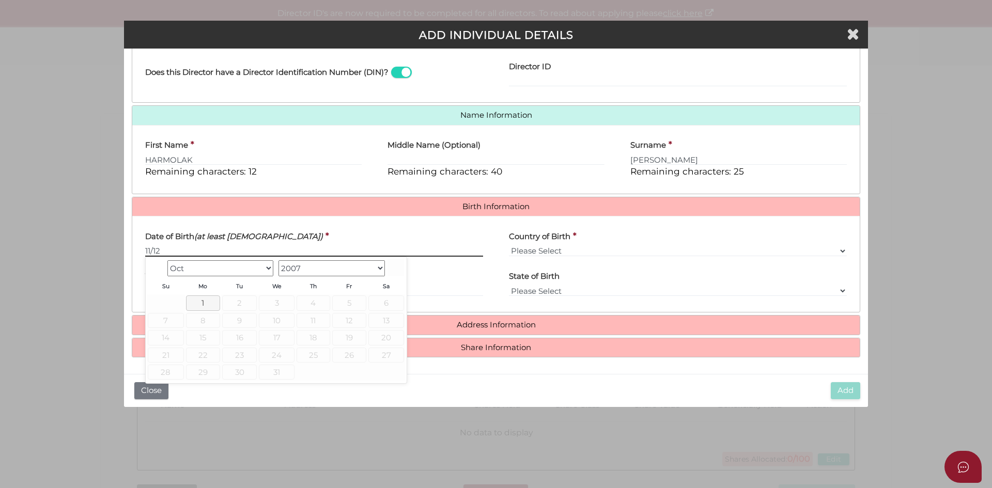
type input "11/12"
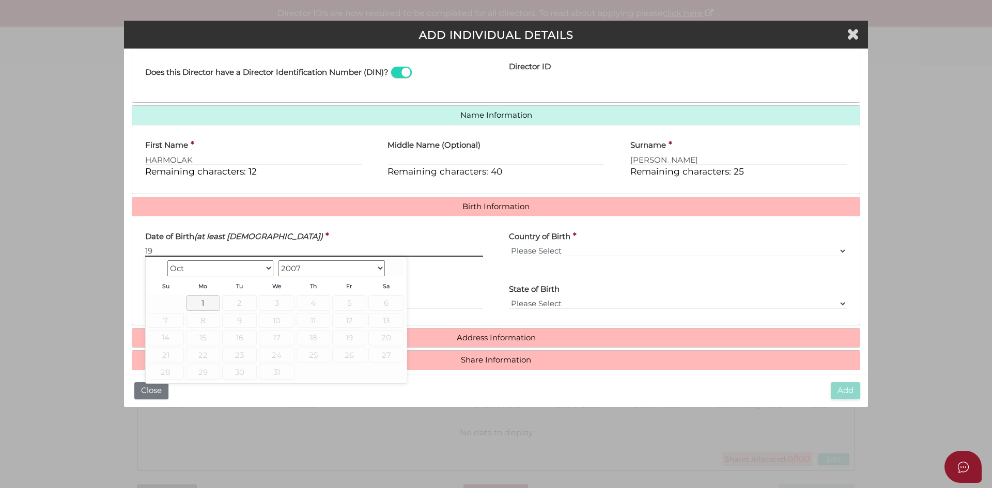
type input "1"
type input "11"
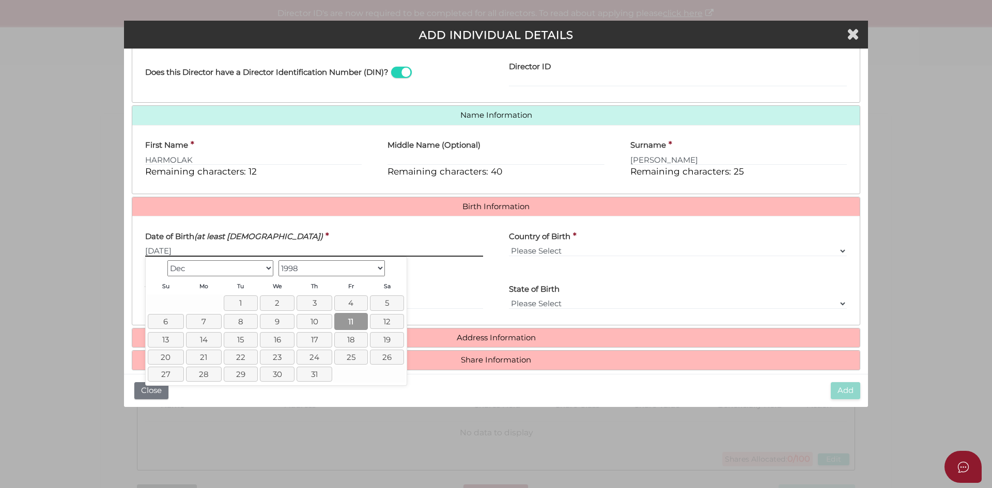
type input "11/12/1998"
click at [362, 321] on link "11" at bounding box center [350, 321] width 33 height 17
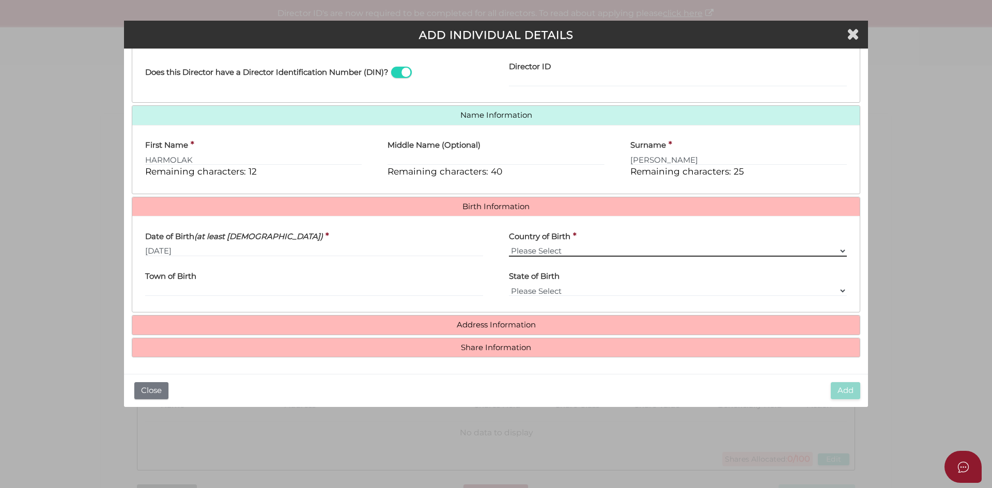
click at [552, 245] on select "Please Select v Australia Afghanistan Albania Algeria American Samoa Andorra An…" at bounding box center [678, 250] width 338 height 11
select select "India"
click at [509, 245] on select "Please Select v Australia Afghanistan Albania Algeria American Samoa Andorra An…" at bounding box center [678, 250] width 338 height 11
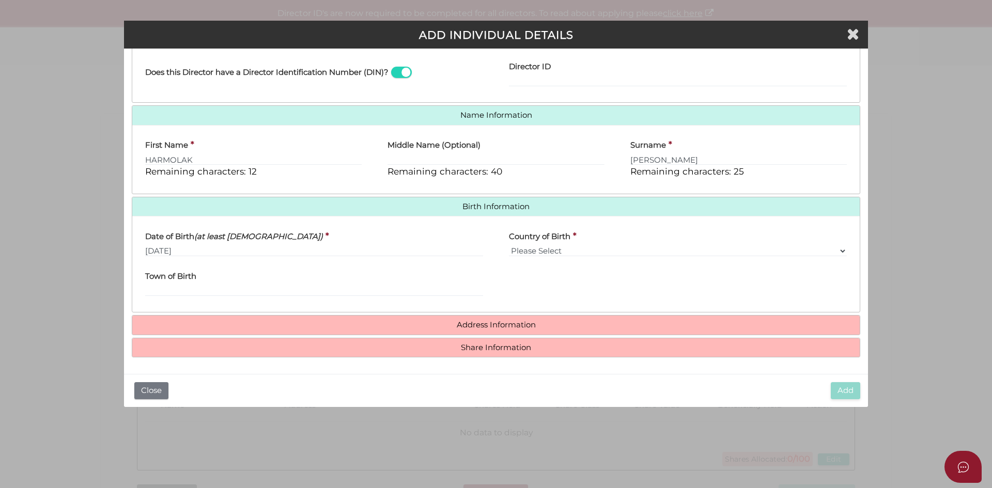
click at [297, 279] on div "Town of Birth" at bounding box center [314, 281] width 338 height 33
click at [300, 283] on div "Town of Birth" at bounding box center [314, 281] width 338 height 33
click at [270, 299] on div "Town of Birth" at bounding box center [314, 285] width 364 height 40
click at [269, 290] on input "Town of Birth" at bounding box center [314, 290] width 338 height 11
type input "CHANDIGARH"
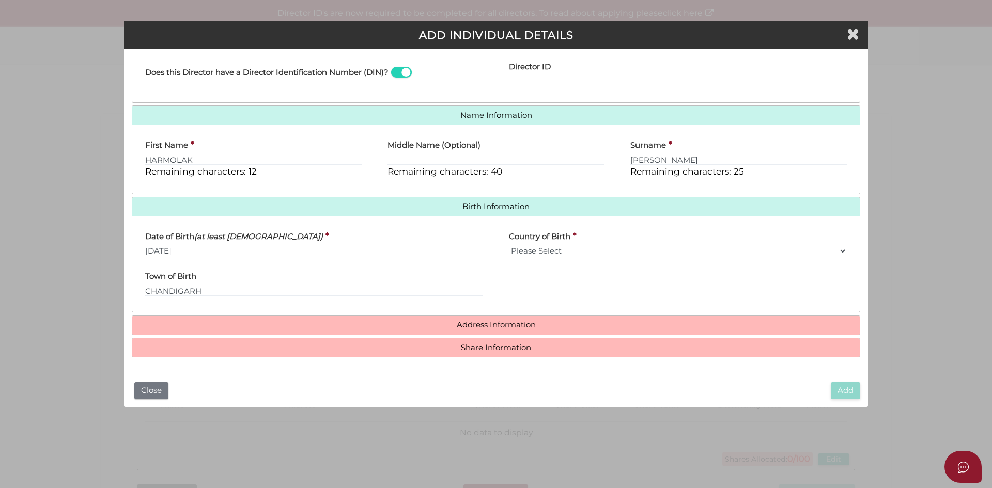
click at [612, 315] on div "Address Information Is Person Living in Australia? Search Address Apartment, Un…" at bounding box center [496, 325] width 728 height 20
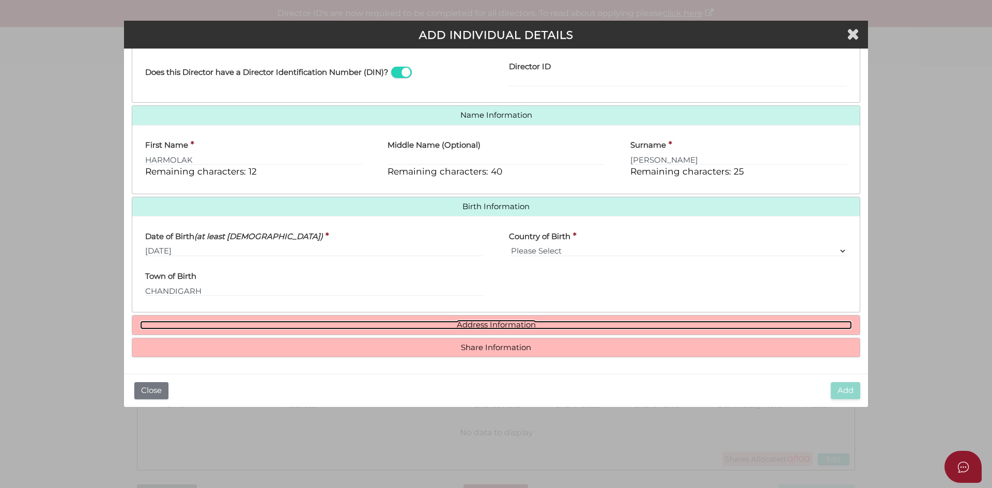
click at [615, 322] on link "Address Information" at bounding box center [496, 325] width 712 height 9
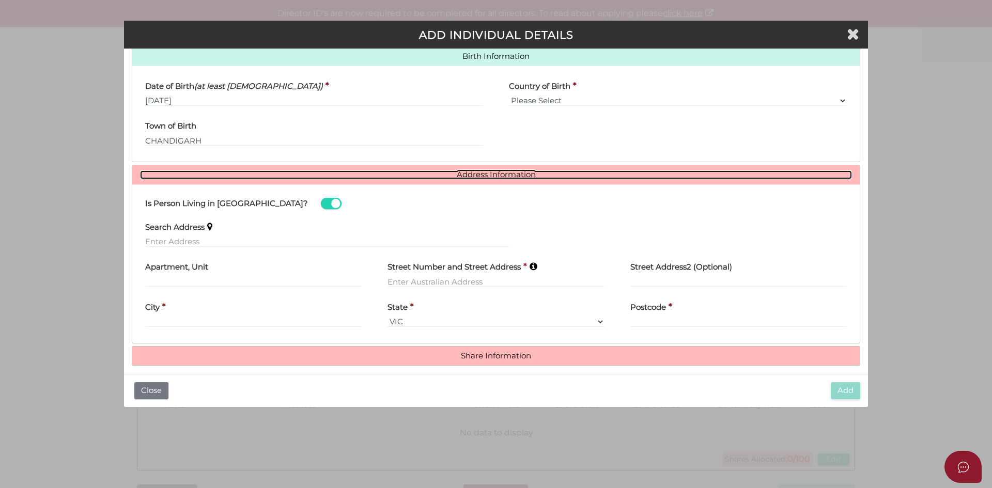
scroll to position [343, 0]
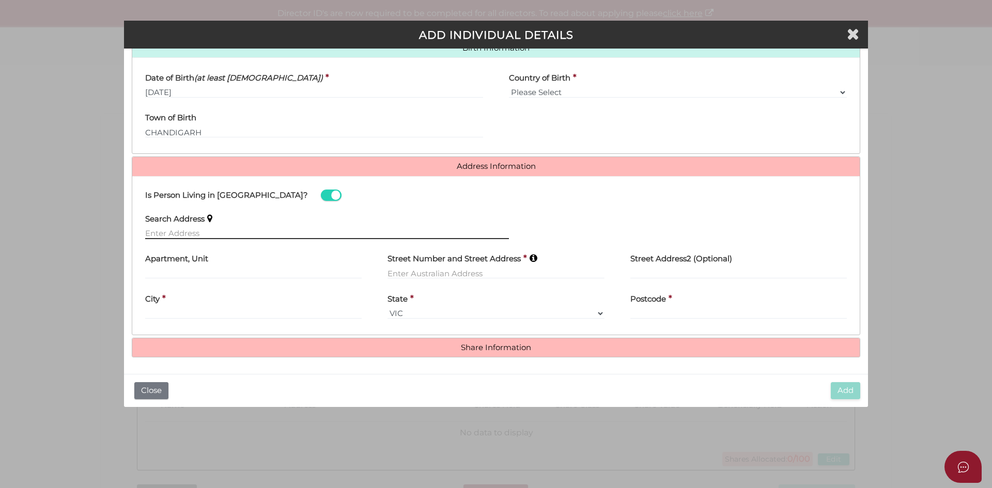
click at [235, 228] on input "text" at bounding box center [327, 233] width 364 height 11
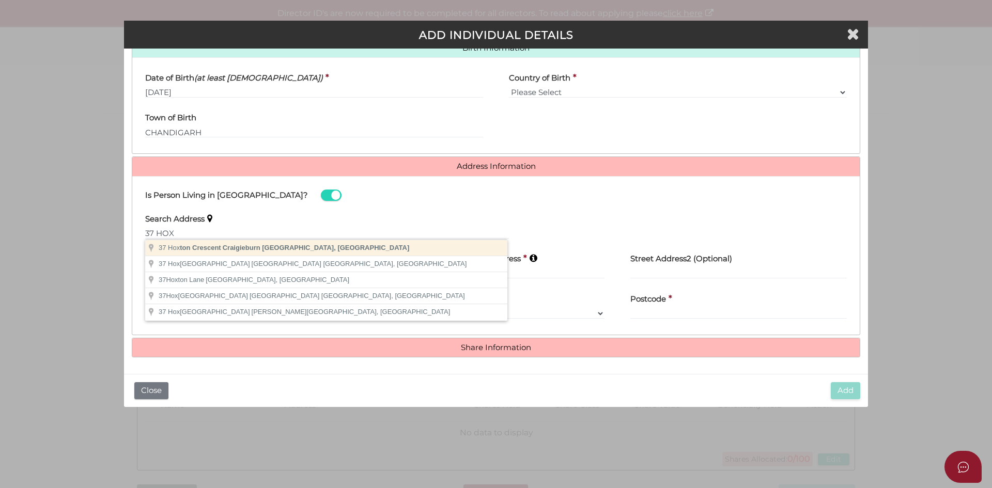
type input "37 Hoxton Crescent, Craigieburn VIC, Australia"
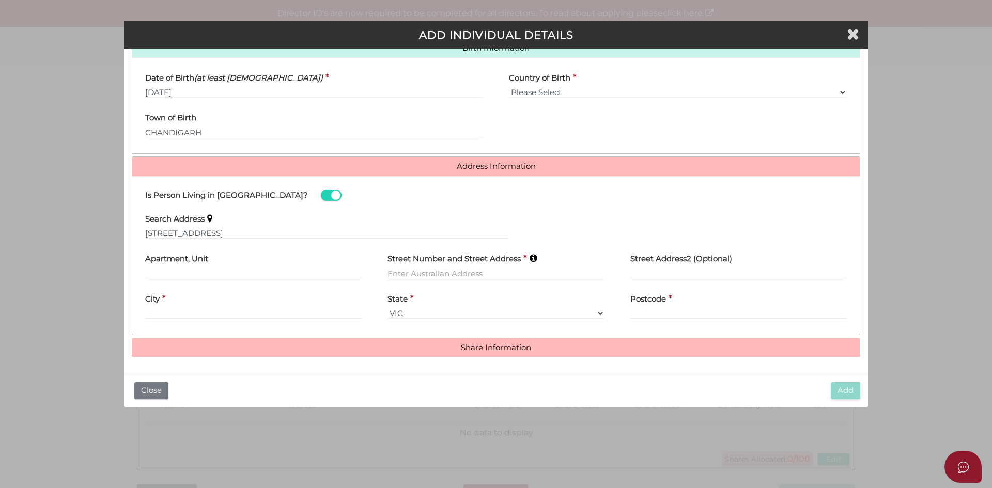
type input "37 Hoxton Crescent"
type input "Craigieburn"
select select "VIC"
type input "3064"
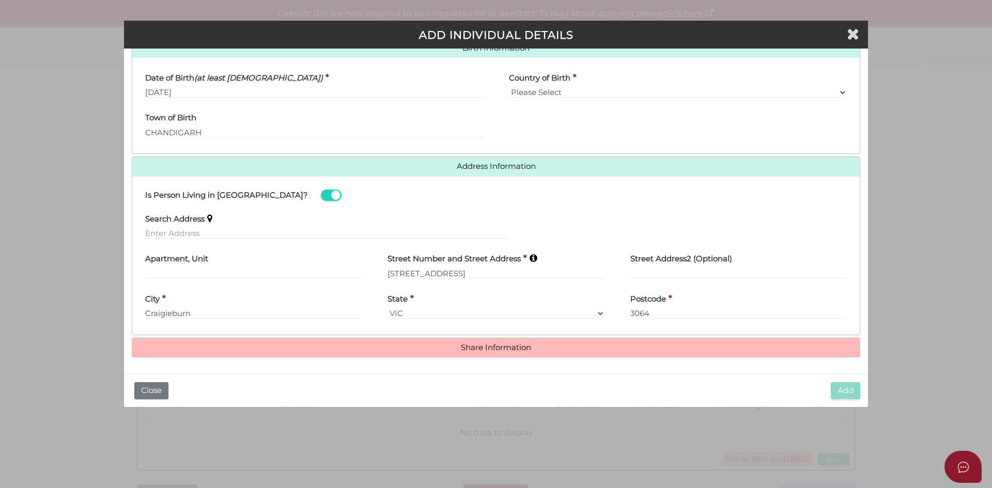
click at [626, 356] on h4 "Share Information" at bounding box center [495, 347] width 727 height 19
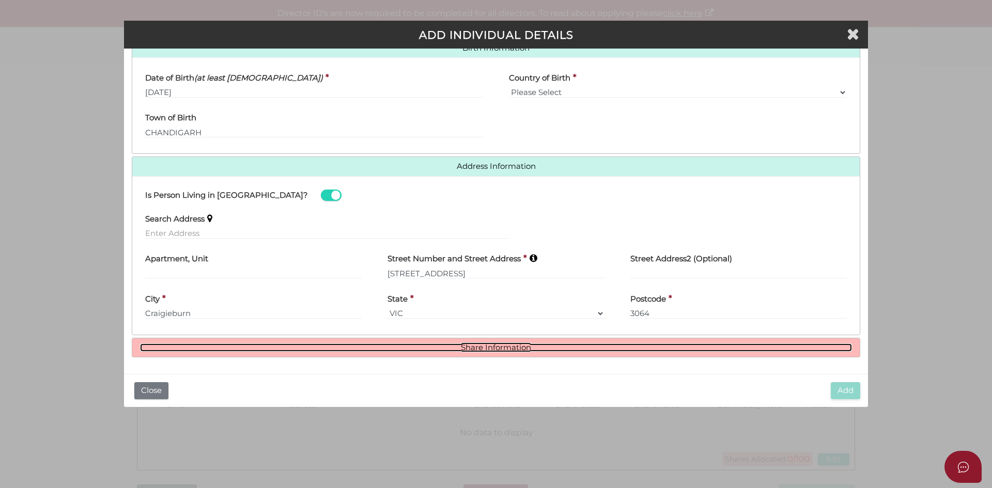
click at [629, 348] on link "Share Information" at bounding box center [496, 348] width 712 height 9
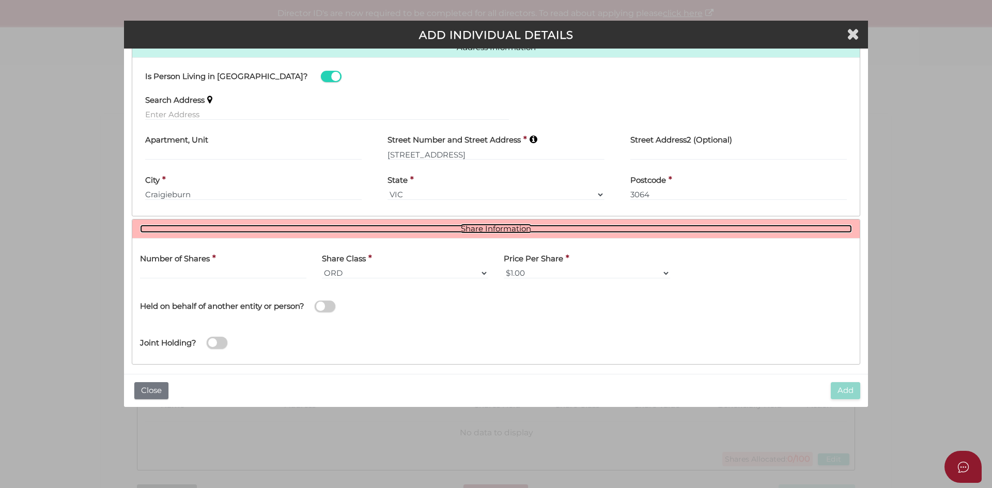
scroll to position [469, 0]
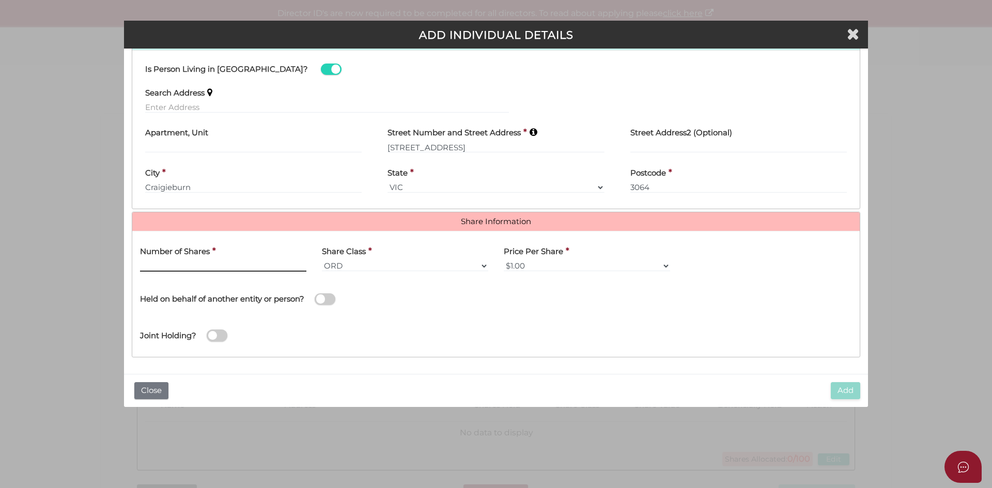
click at [229, 271] on input "text" at bounding box center [223, 265] width 166 height 11
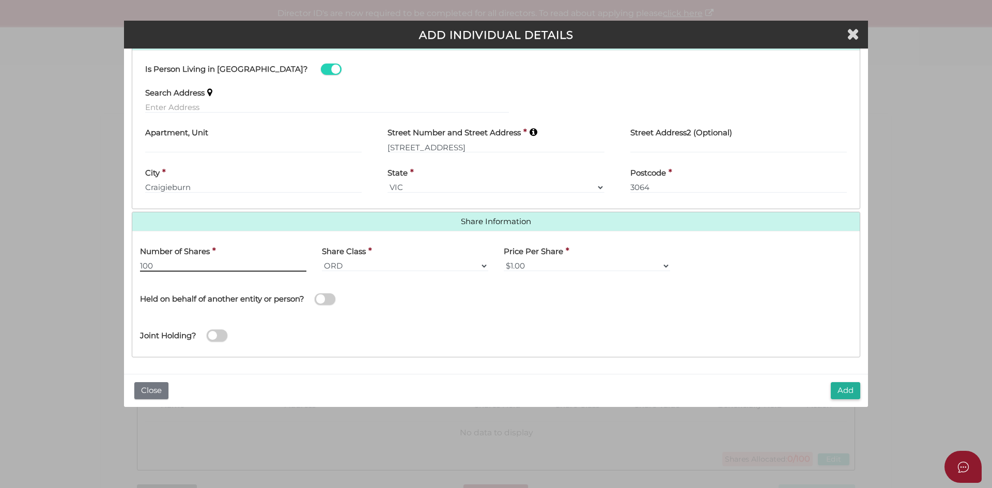
type input "100"
click at [646, 310] on div "Name of Entity *" at bounding box center [678, 297] width 364 height 37
click at [842, 391] on button "Add" at bounding box center [845, 390] width 29 height 17
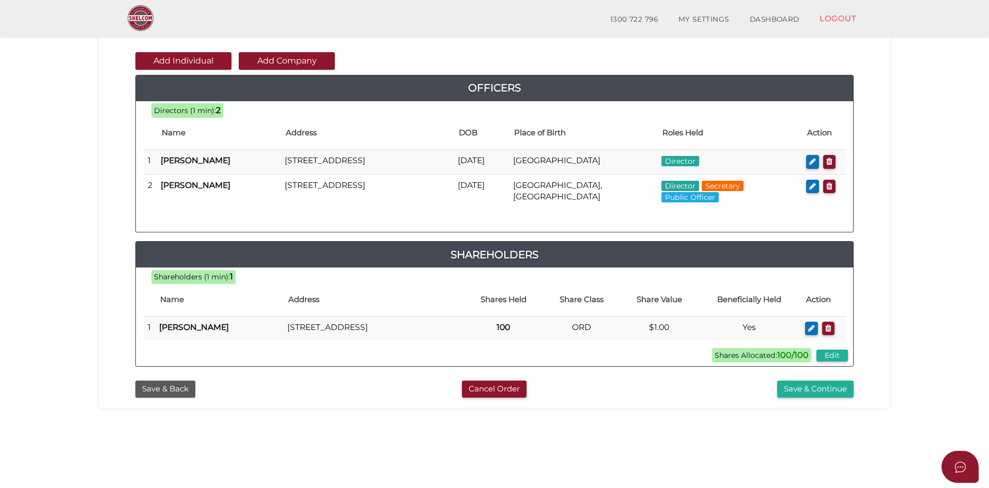
scroll to position [103, 0]
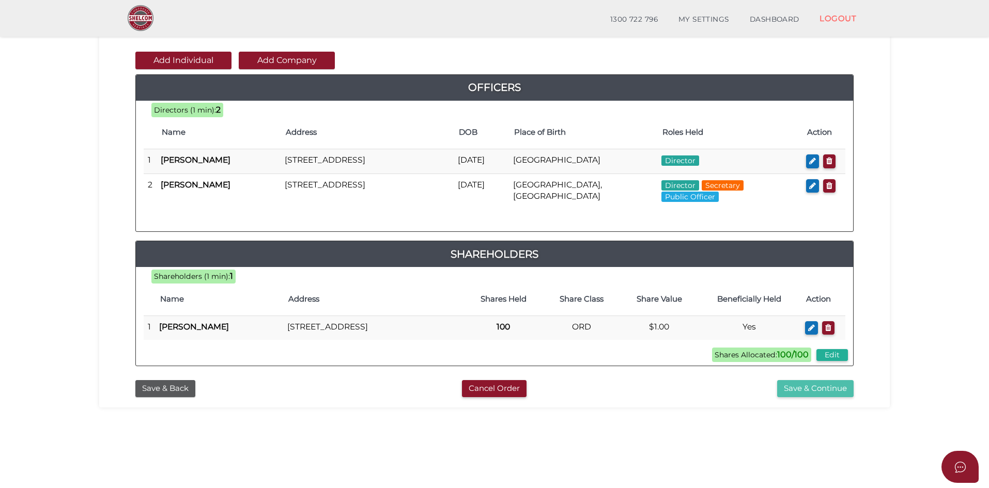
click at [806, 397] on button "Save & Continue" at bounding box center [815, 388] width 76 height 17
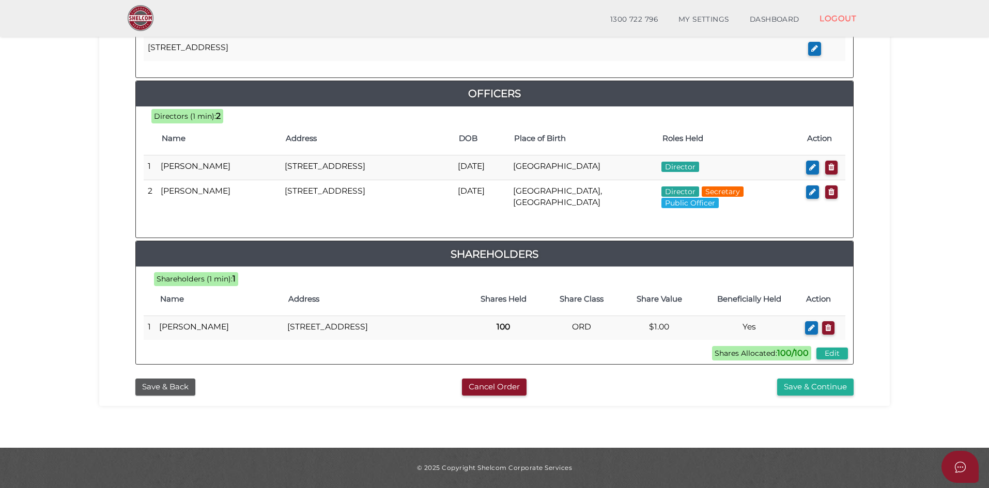
scroll to position [460, 0]
click at [817, 392] on button "Save & Continue" at bounding box center [815, 387] width 76 height 17
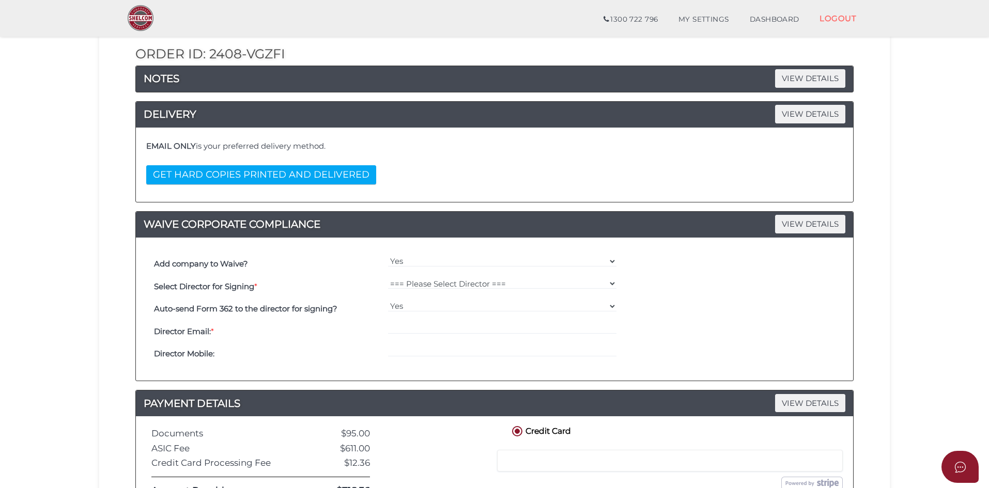
scroll to position [41, 0]
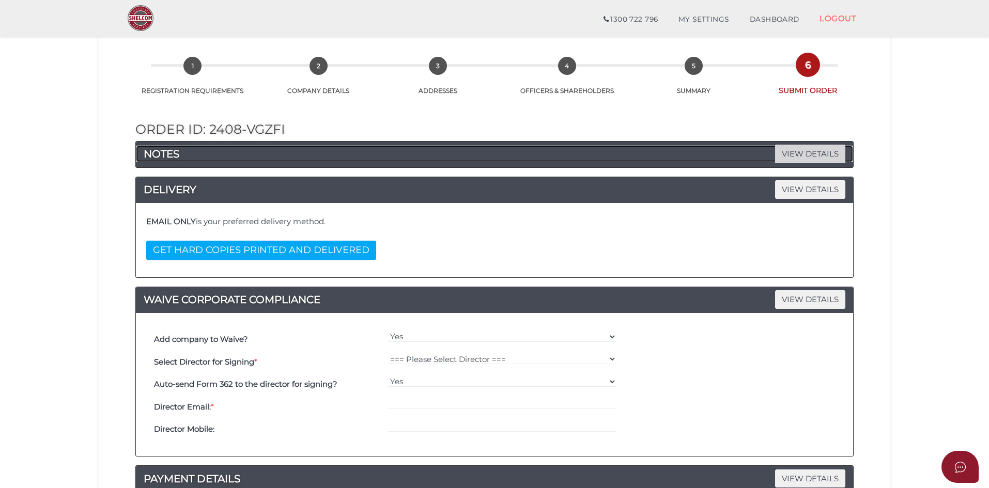
click at [782, 153] on span "VIEW DETAILS" at bounding box center [810, 154] width 70 height 18
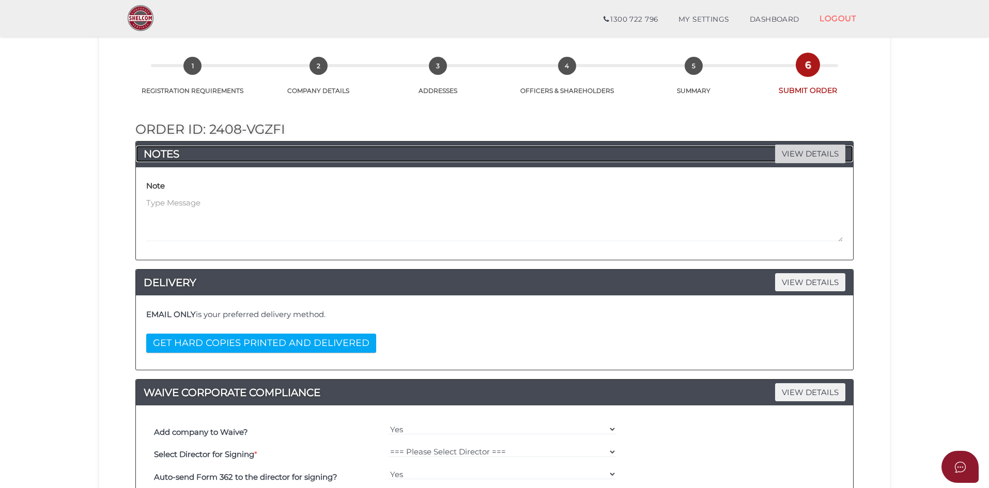
click at [779, 154] on span "VIEW DETAILS" at bounding box center [810, 154] width 70 height 18
click at [780, 154] on span "VIEW DETAILS" at bounding box center [810, 154] width 70 height 18
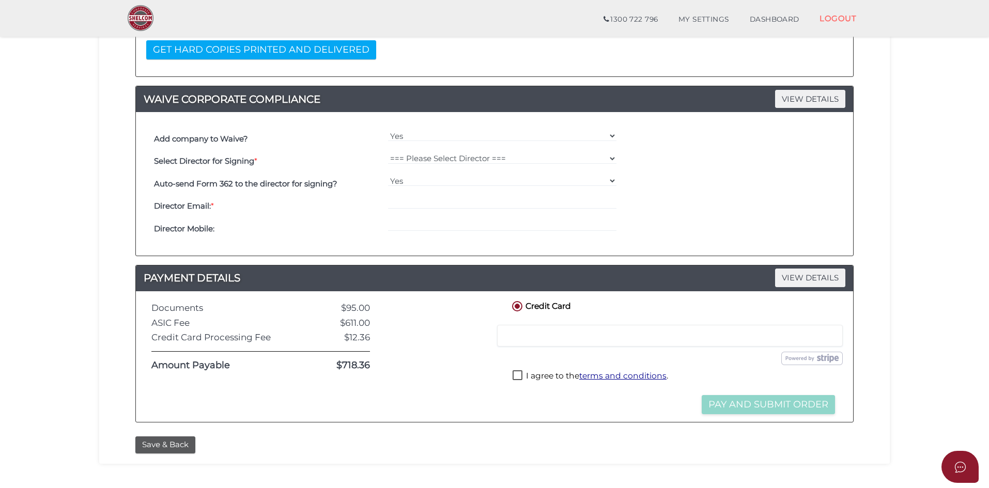
scroll to position [392, 0]
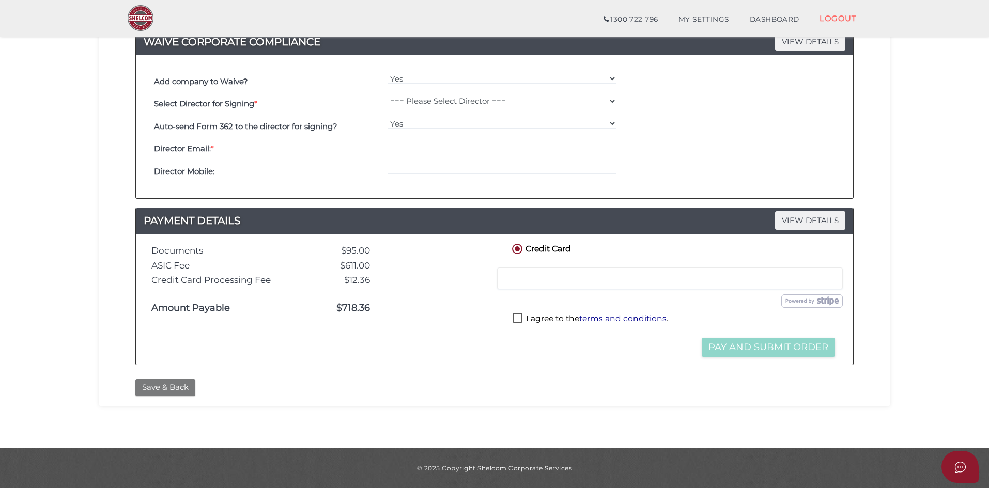
click at [175, 392] on button "Save & Back" at bounding box center [165, 387] width 60 height 17
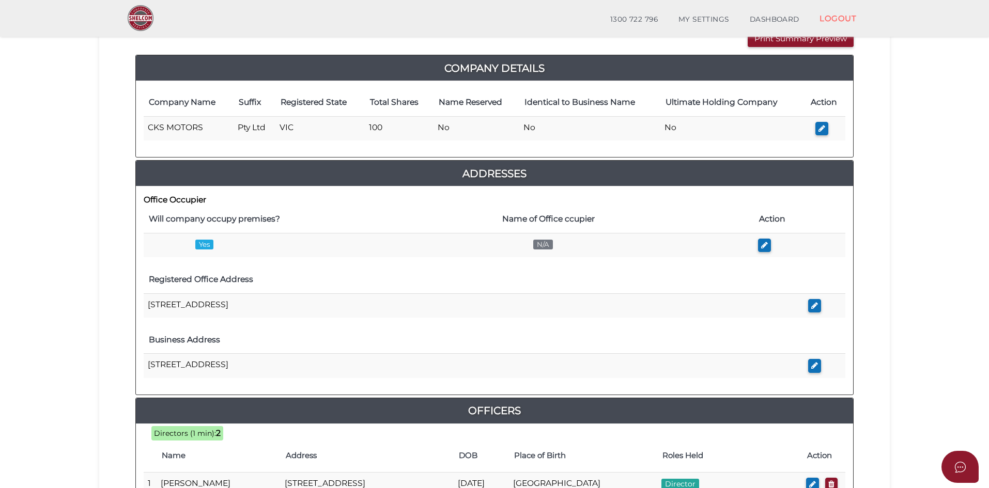
scroll to position [99, 0]
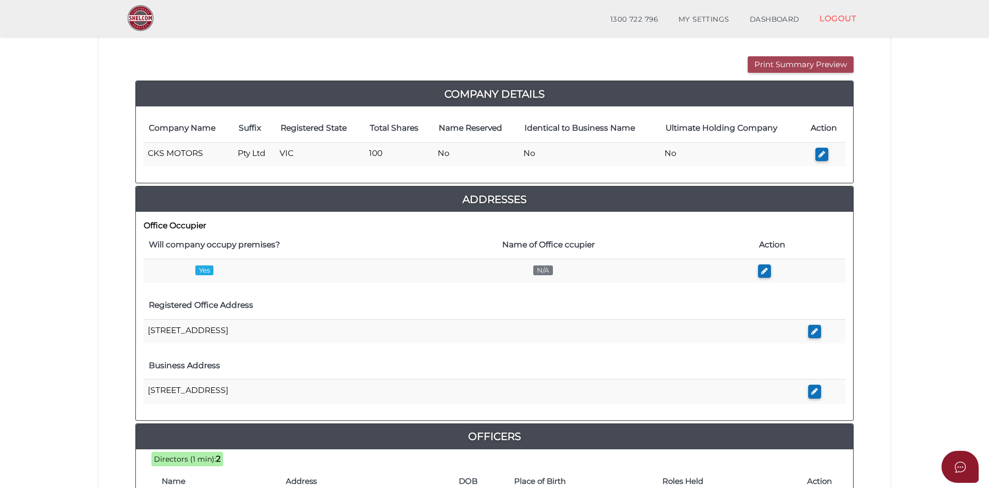
click at [794, 71] on button "Print Summary Preview" at bounding box center [801, 64] width 106 height 17
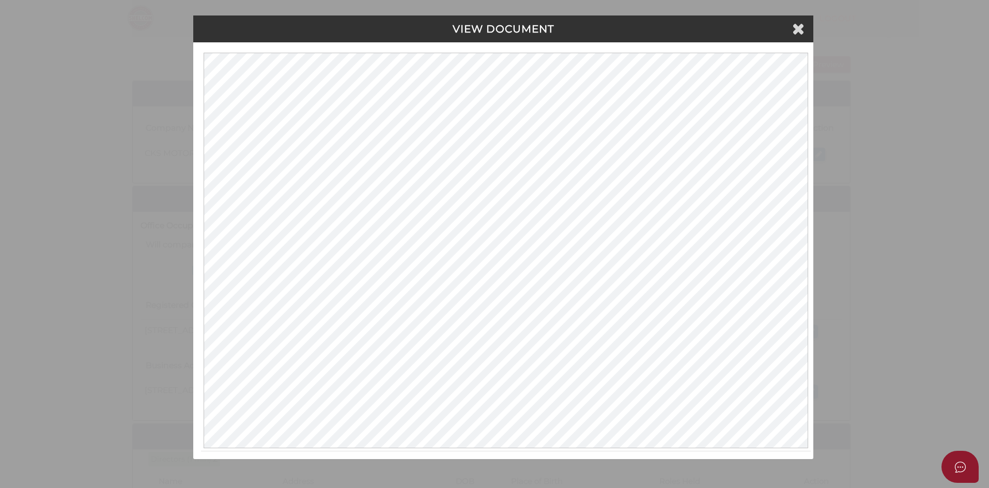
scroll to position [0, 0]
drag, startPoint x: 716, startPoint y: 22, endPoint x: 728, endPoint y: 24, distance: 13.1
click at [716, 22] on div "VIEW DOCUMENT" at bounding box center [505, 28] width 620 height 27
click at [800, 25] on icon at bounding box center [800, 28] width 12 height 15
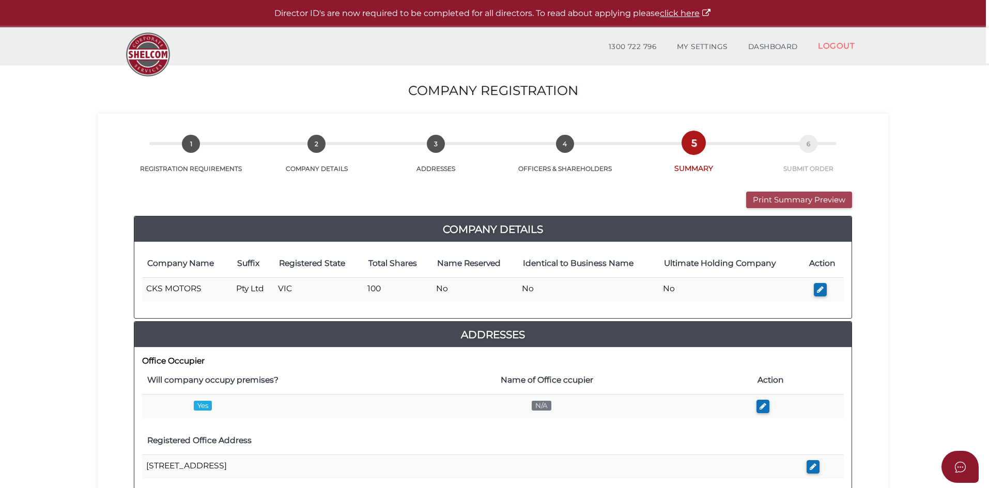
click at [778, 202] on button "Print Summary Preview" at bounding box center [799, 200] width 106 height 17
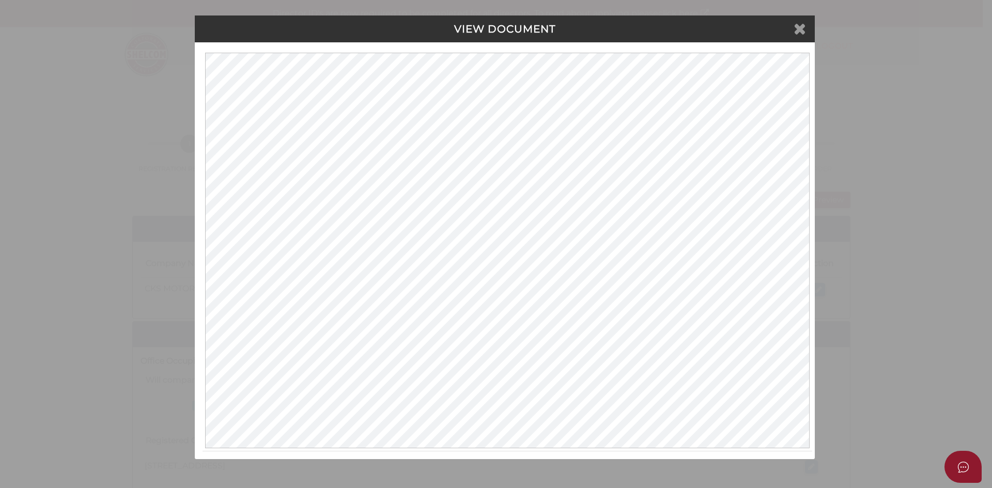
click at [799, 29] on icon at bounding box center [800, 28] width 12 height 15
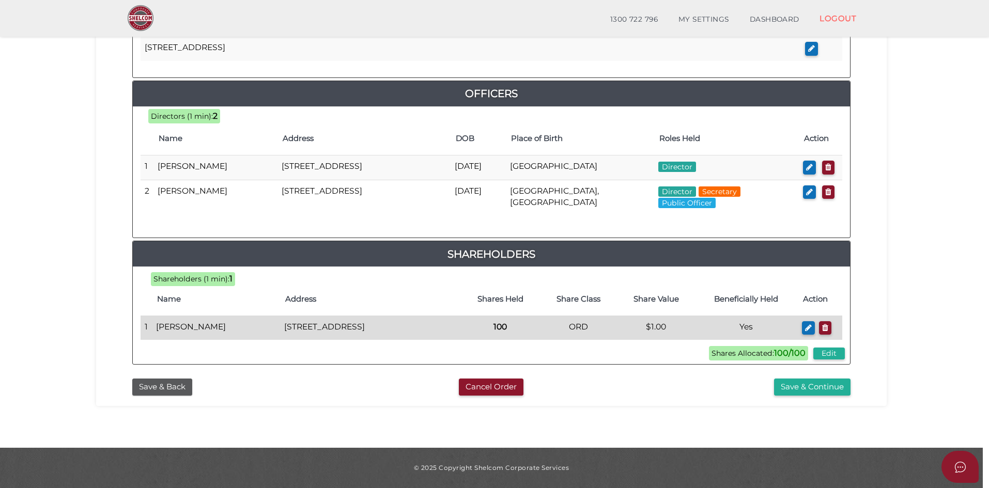
scroll to position [460, 0]
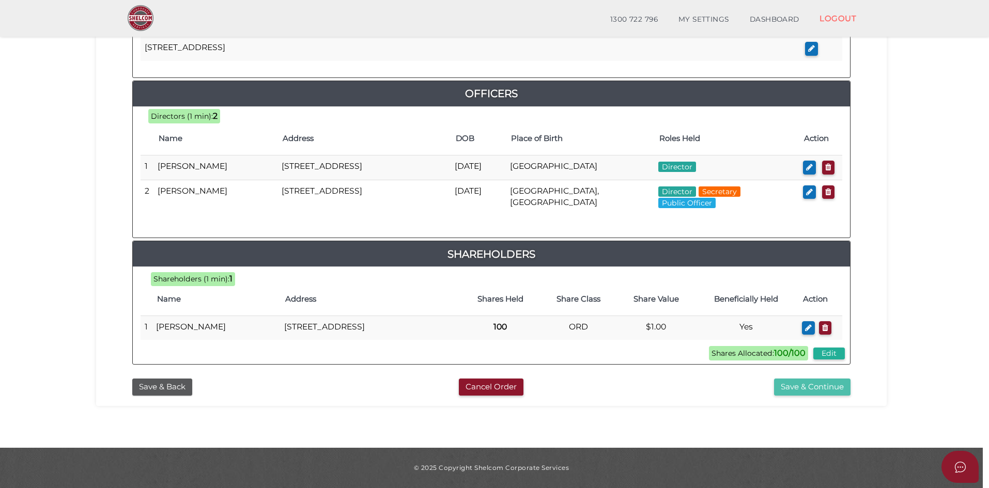
click at [815, 386] on button "Save & Continue" at bounding box center [812, 387] width 76 height 17
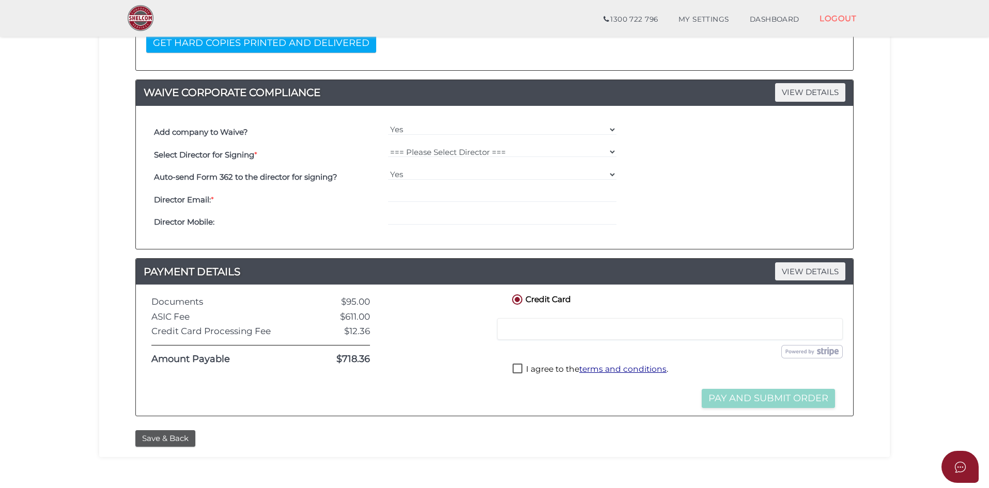
scroll to position [300, 0]
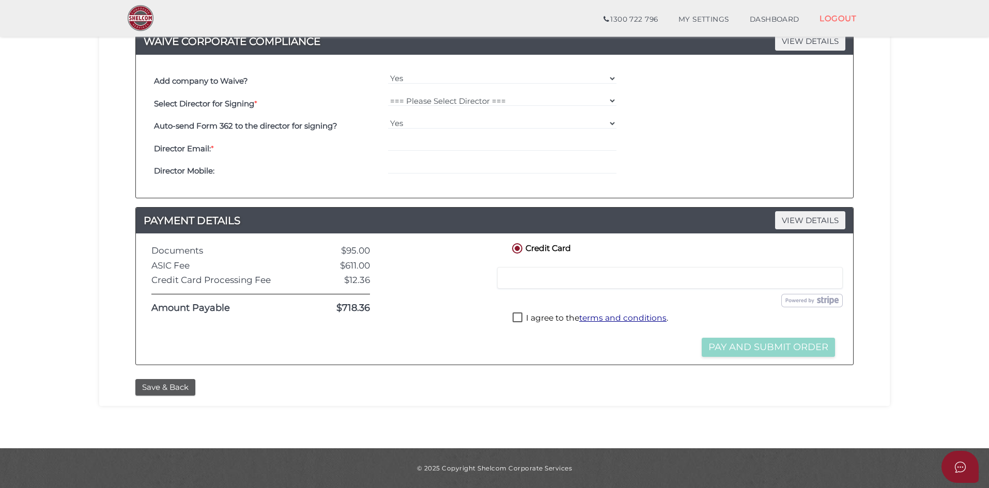
click at [526, 314] on label "I agree to the terms and conditions ." at bounding box center [590, 319] width 156 height 13
checkbox input "true"
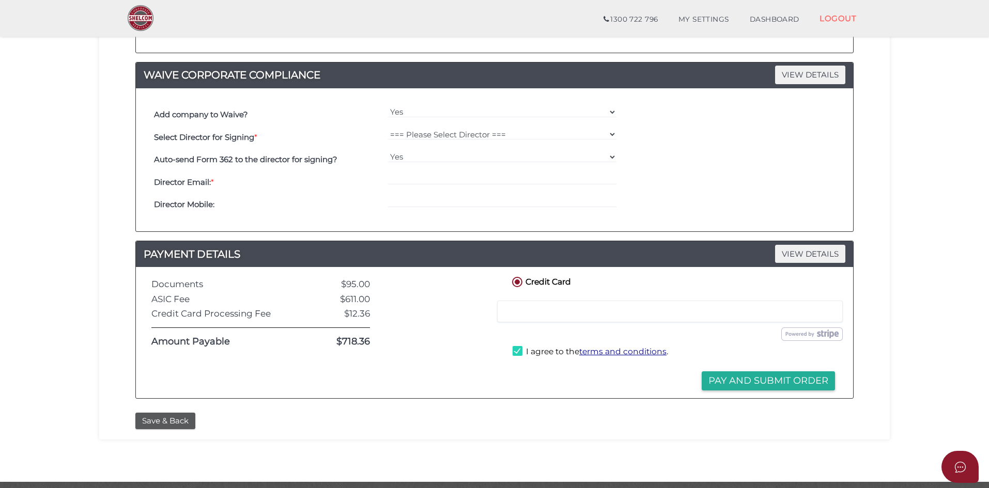
scroll to position [248, 0]
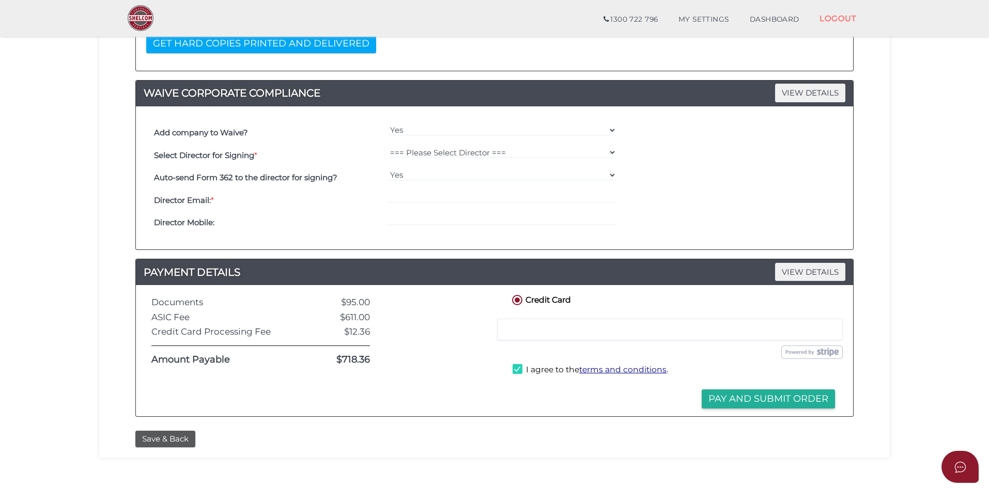
click at [530, 323] on div at bounding box center [670, 330] width 346 height 22
click at [539, 324] on div at bounding box center [670, 330] width 346 height 22
click at [403, 197] on input "email" at bounding box center [502, 197] width 229 height 11
click at [764, 156] on div "Select Director for Signing * === Please Select Director === [PERSON_NAME] Harm…" at bounding box center [494, 155] width 686 height 23
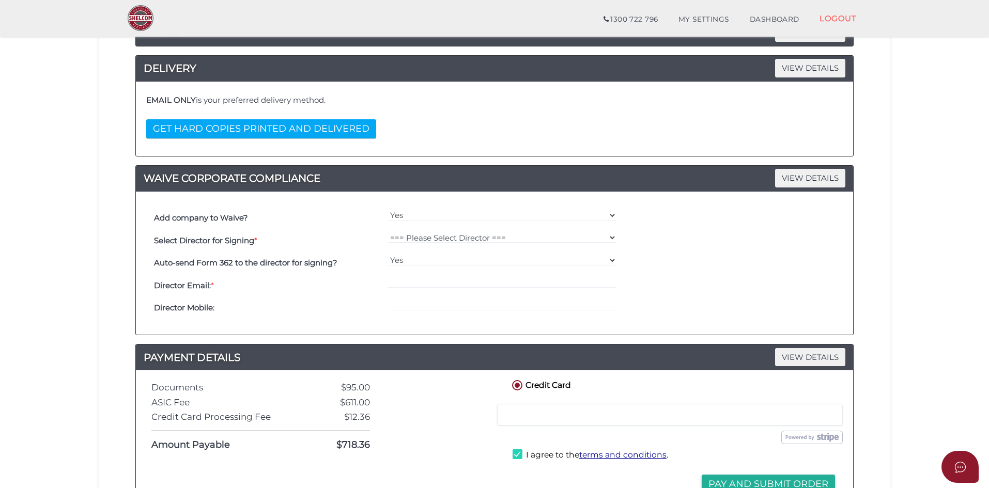
scroll to position [145, 0]
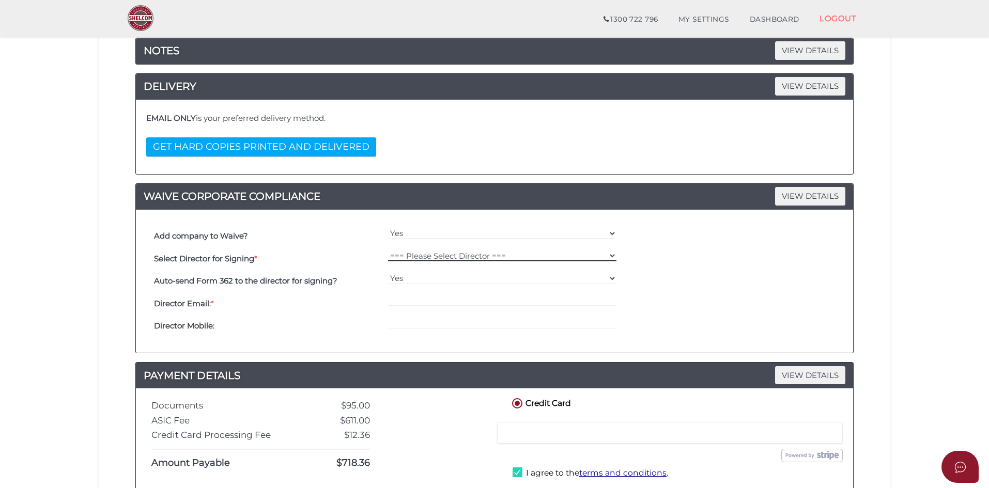
click at [607, 256] on select "=== Please Select Director === [PERSON_NAME] Harmolak [PERSON_NAME]" at bounding box center [502, 255] width 229 height 11
click at [607, 255] on select "=== Please Select Director === [PERSON_NAME] Harmolak [PERSON_NAME]" at bounding box center [502, 255] width 229 height 11
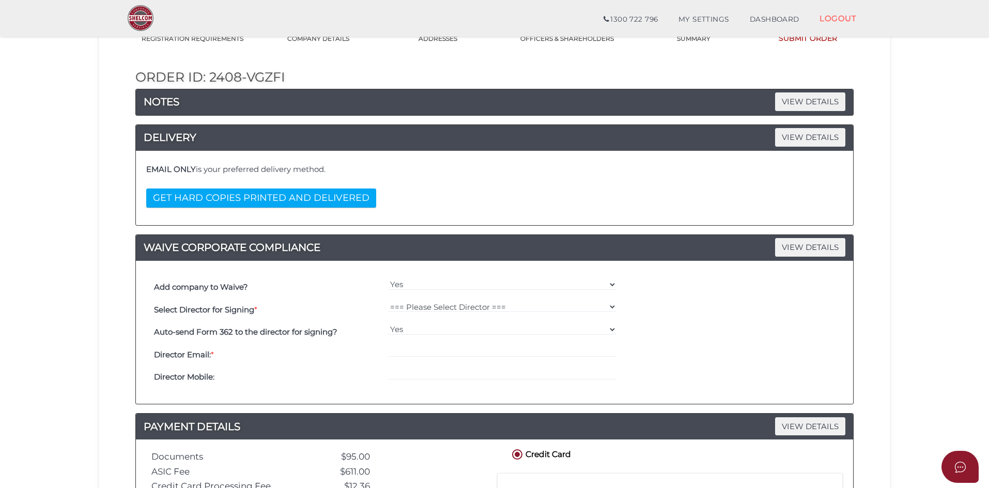
scroll to position [93, 0]
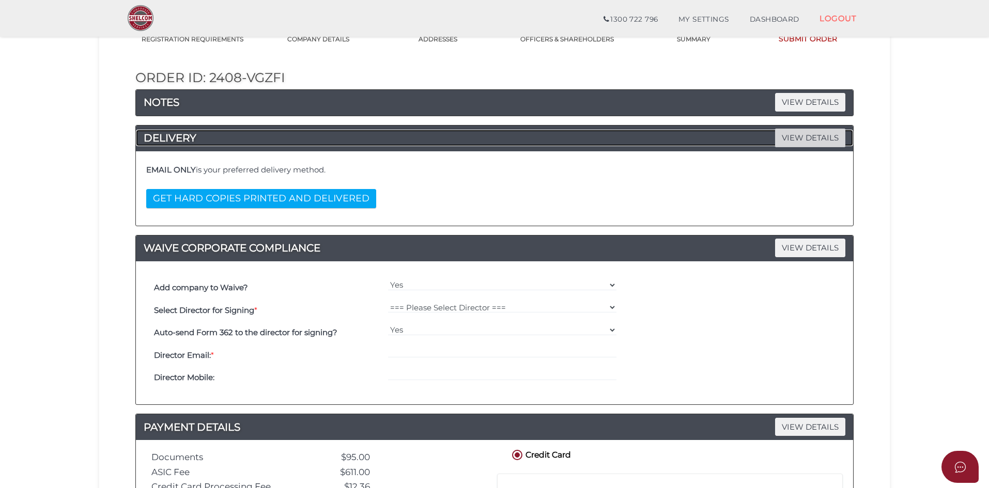
click at [843, 132] on span "VIEW DETAILS" at bounding box center [810, 138] width 70 height 18
click at [798, 143] on span "VIEW DETAILS" at bounding box center [810, 138] width 70 height 18
click at [794, 105] on span "VIEW DETAILS" at bounding box center [810, 102] width 70 height 18
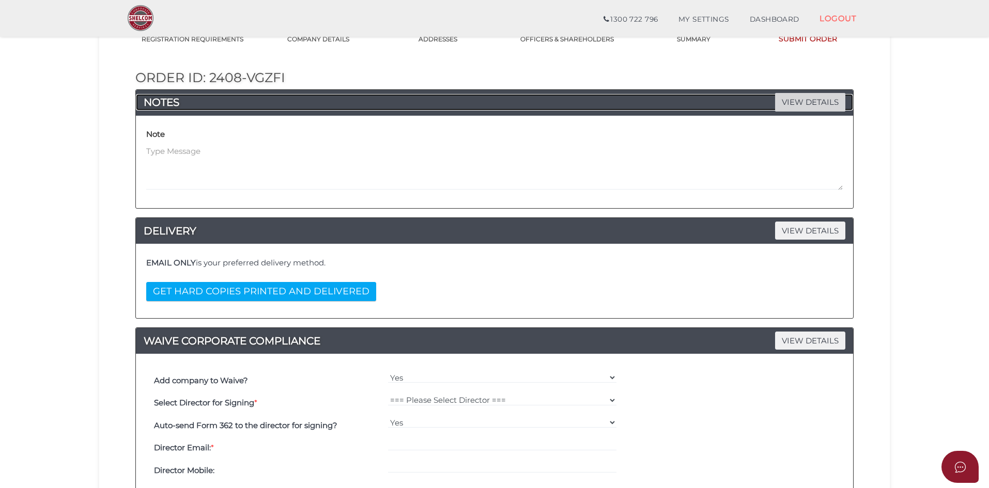
click at [796, 106] on span "VIEW DETAILS" at bounding box center [810, 102] width 70 height 18
drag, startPoint x: 694, startPoint y: 288, endPoint x: 707, endPoint y: 283, distance: 13.7
click at [694, 288] on div "EMAIL ONLY is your preferred delivery method. GET HARD COPIES PRINTED AND DELIV…" at bounding box center [495, 281] width 702 height 59
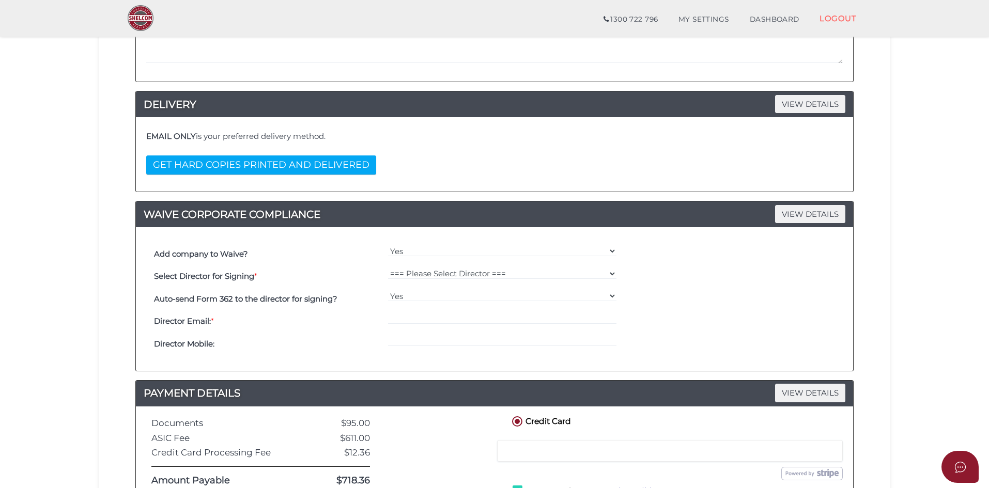
scroll to position [300, 0]
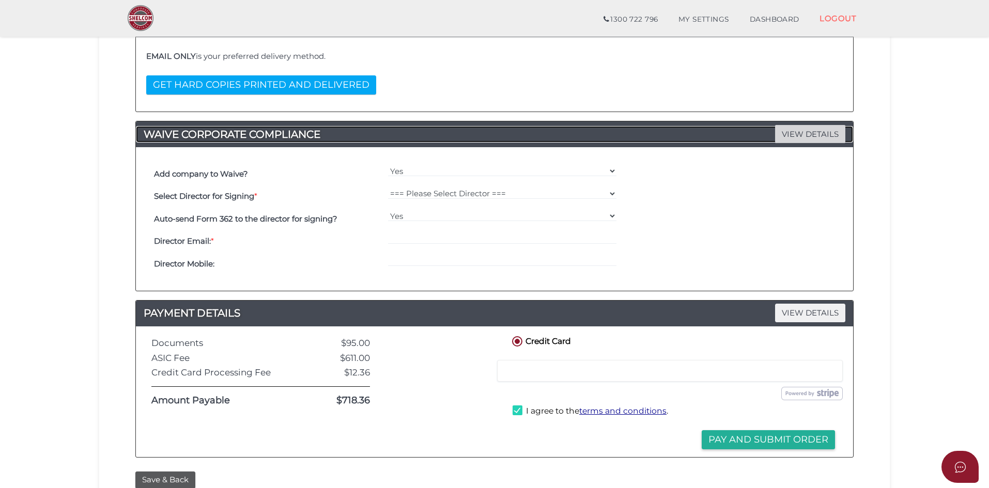
click at [789, 138] on span "VIEW DETAILS" at bounding box center [810, 134] width 70 height 18
click at [742, 176] on div "Add company to Waive? Yes No" at bounding box center [494, 174] width 686 height 23
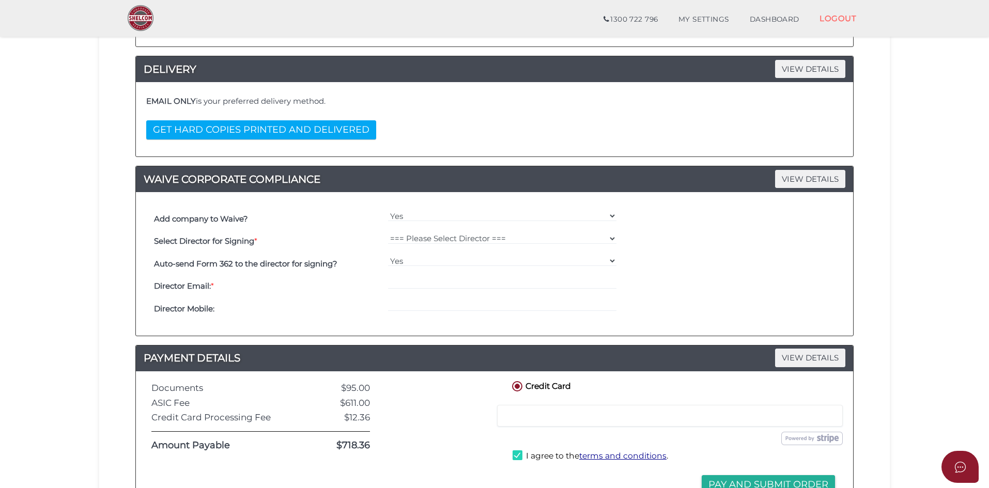
scroll to position [310, 0]
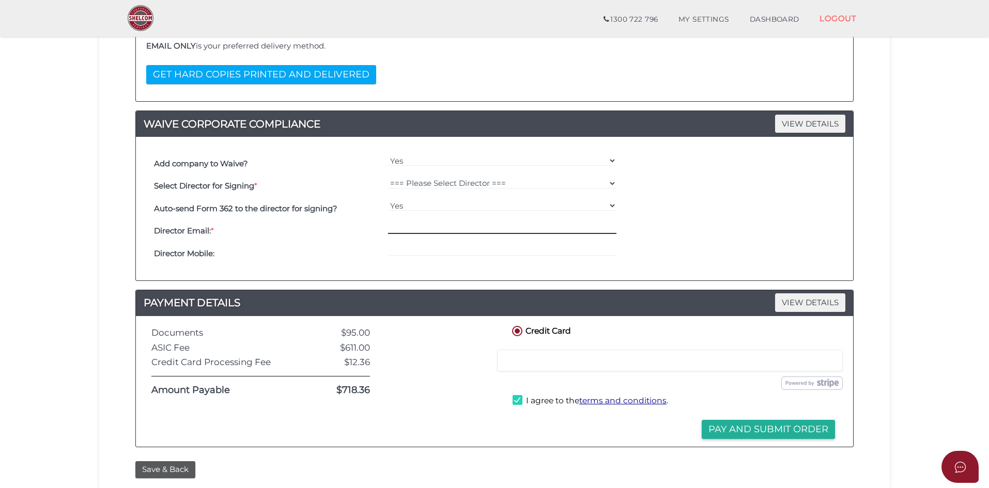
click at [447, 227] on input "email" at bounding box center [502, 228] width 229 height 11
click at [42, 266] on section "Company Registration bee4a10dd06967c05eb3e140fe730163 1 REGISTRATION REQUIREMEN…" at bounding box center [494, 123] width 989 height 813
click at [414, 230] on input "email" at bounding box center [502, 228] width 229 height 11
click at [408, 248] on input "tel" at bounding box center [502, 250] width 229 height 11
click at [417, 226] on input "email" at bounding box center [502, 228] width 229 height 11
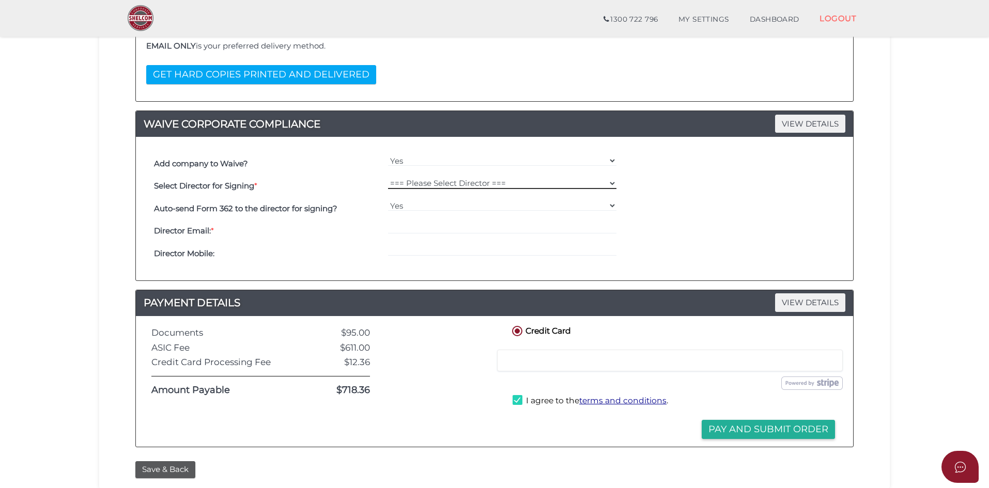
click at [432, 183] on select "=== Please Select Director === [PERSON_NAME] Harmolak [PERSON_NAME]" at bounding box center [502, 183] width 229 height 11
select select "000026993"
click at [388, 178] on select "=== Please Select Director === [PERSON_NAME] Harmolak [PERSON_NAME]" at bounding box center [502, 183] width 229 height 11
click at [423, 232] on input "email" at bounding box center [502, 228] width 229 height 11
type input "[EMAIL_ADDRESS][DOMAIN_NAME]"
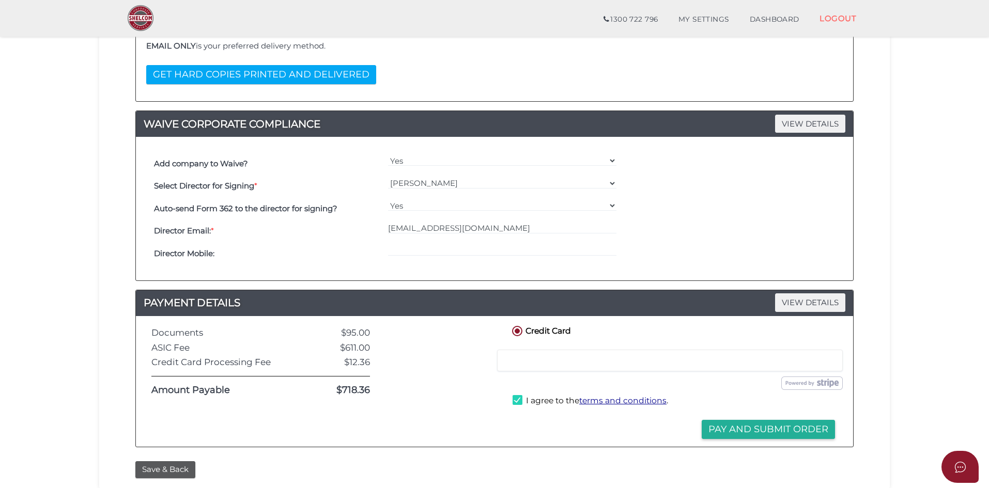
click at [688, 200] on div "Auto-send Form 362 to the director for signing? Yes No" at bounding box center [494, 208] width 686 height 23
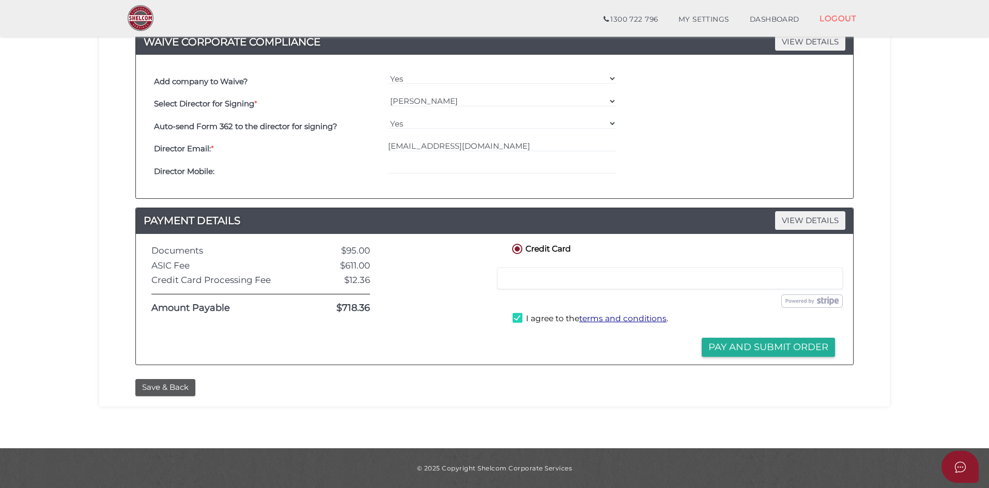
click at [571, 284] on div at bounding box center [670, 279] width 346 height 22
click at [700, 253] on div "Credit Card" at bounding box center [673, 249] width 343 height 15
click at [788, 355] on button "Pay and Submit Order" at bounding box center [768, 347] width 133 height 19
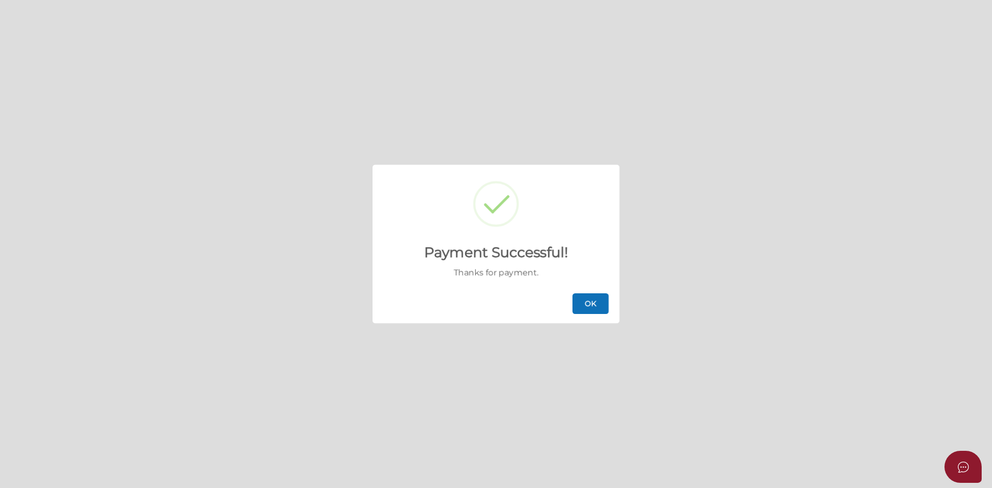
click at [598, 309] on button "OK" at bounding box center [590, 303] width 36 height 21
